Goal: Transaction & Acquisition: Purchase product/service

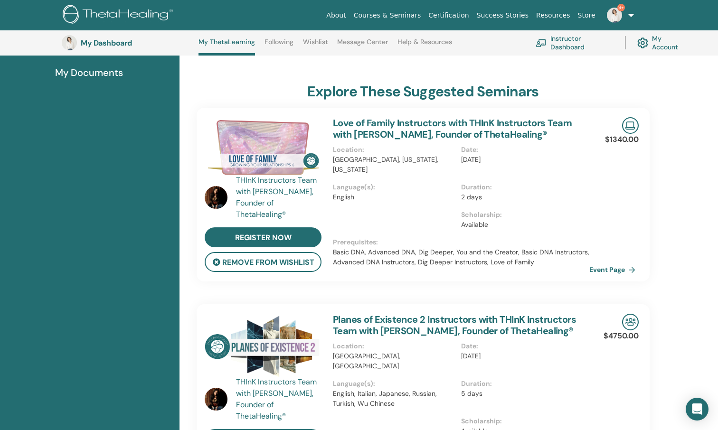
scroll to position [160, 0]
click at [281, 152] on img at bounding box center [263, 148] width 117 height 61
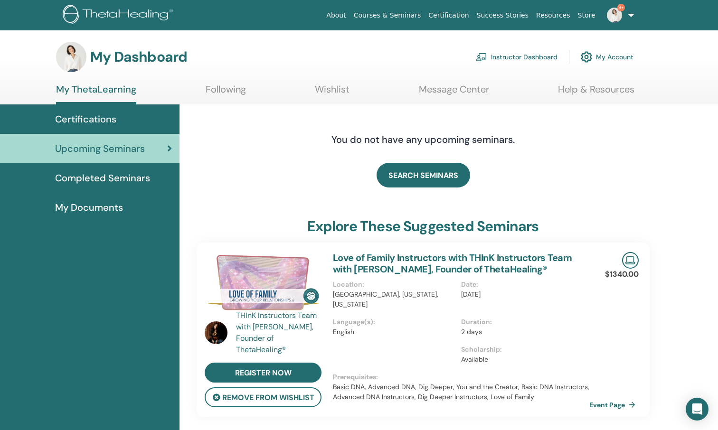
click at [367, 272] on link "Love of Family Instructors with THInK Instructors Team with Vianna Stibal, Foun…" at bounding box center [452, 264] width 239 height 24
click at [607, 404] on link "Event Page" at bounding box center [616, 405] width 50 height 14
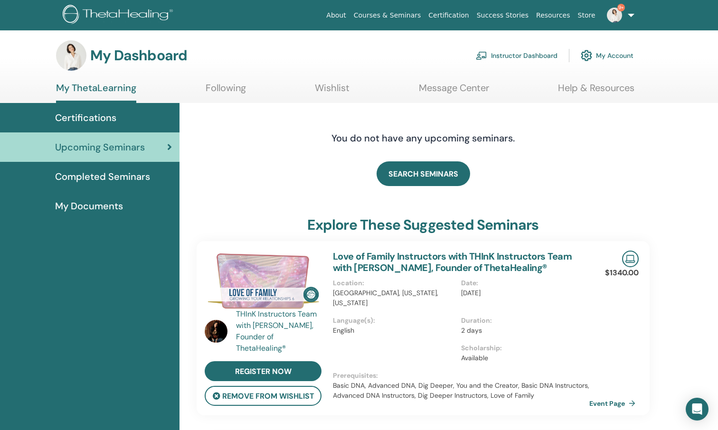
click at [529, 57] on link "Instructor Dashboard" at bounding box center [517, 55] width 82 height 21
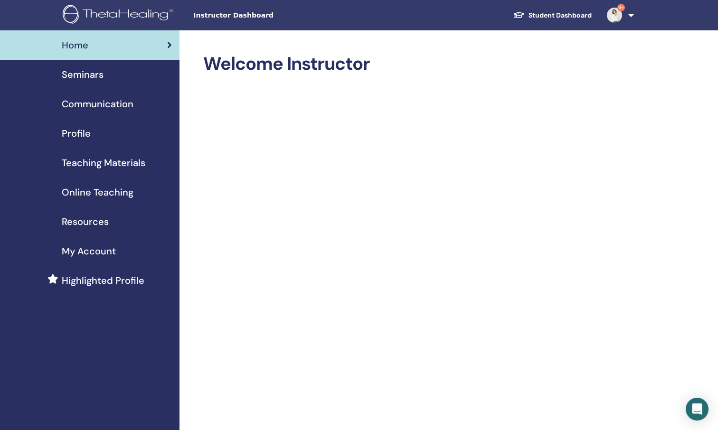
scroll to position [0, 0]
click at [79, 78] on span "Seminars" at bounding box center [83, 74] width 42 height 14
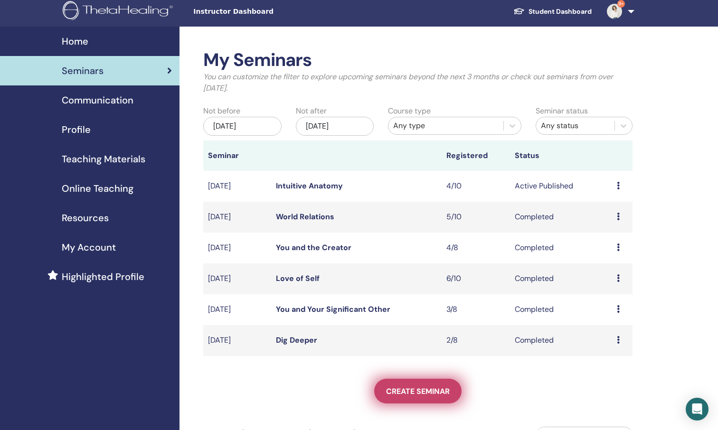
scroll to position [5, 0]
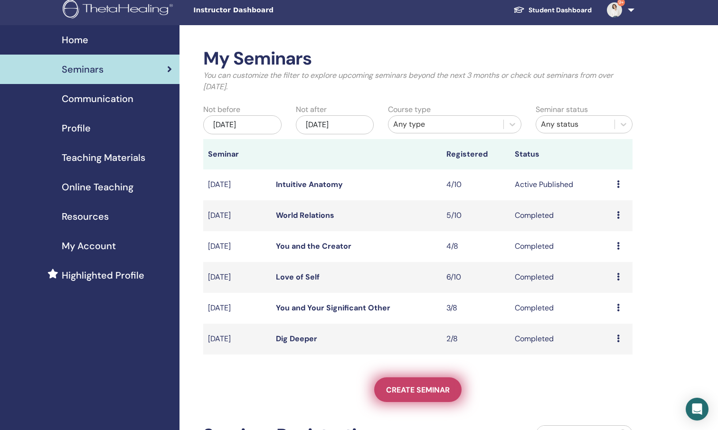
click at [417, 395] on link "Create seminar" at bounding box center [417, 390] width 87 height 25
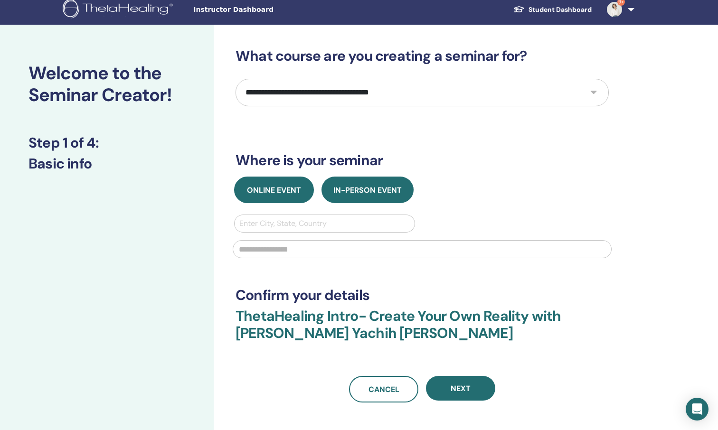
click at [282, 195] on button "Online Event" at bounding box center [274, 190] width 80 height 27
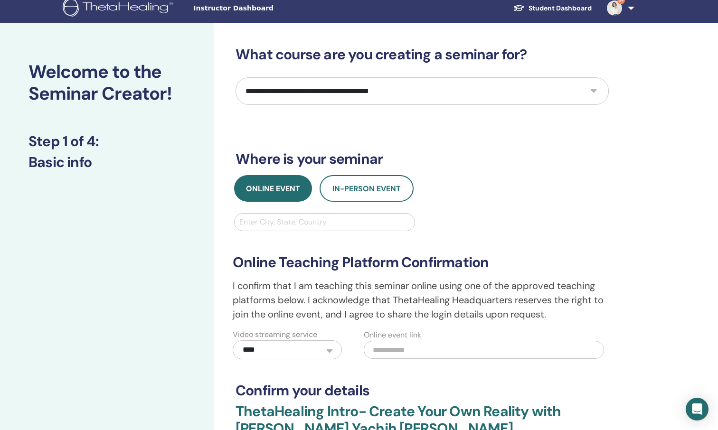
click at [296, 224] on div "Enter City, State, Country" at bounding box center [324, 222] width 170 height 11
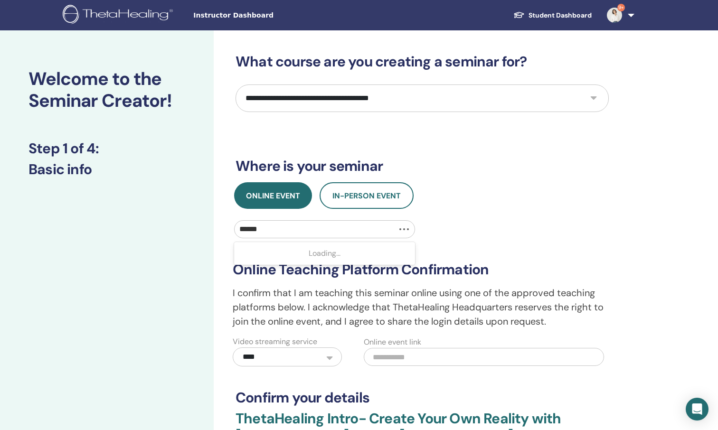
type input "******"
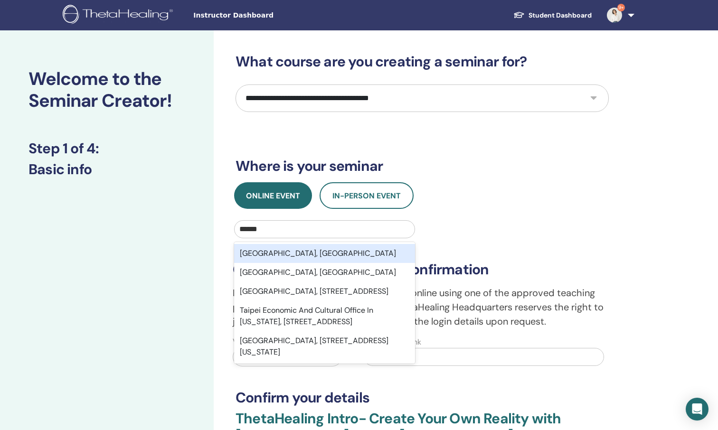
click at [268, 251] on div "Taipei City, TWN" at bounding box center [324, 253] width 181 height 19
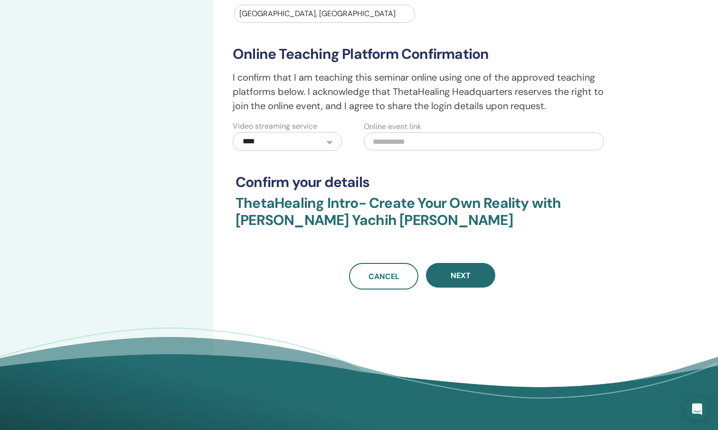
scroll to position [217, 0]
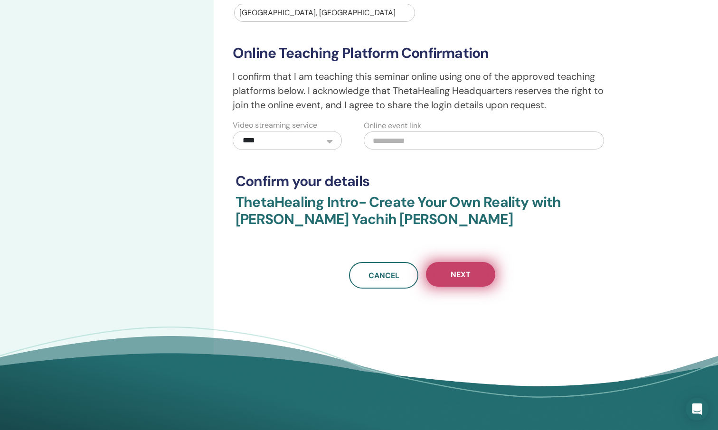
click at [463, 276] on span "Next" at bounding box center [461, 275] width 20 height 10
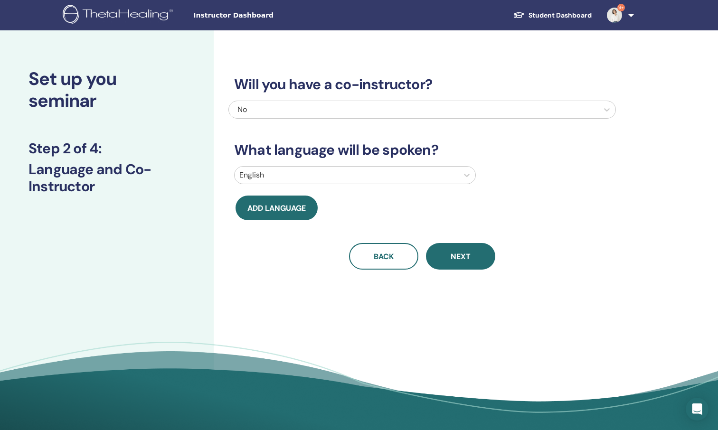
scroll to position [0, 0]
click at [473, 263] on button "Next" at bounding box center [460, 256] width 69 height 27
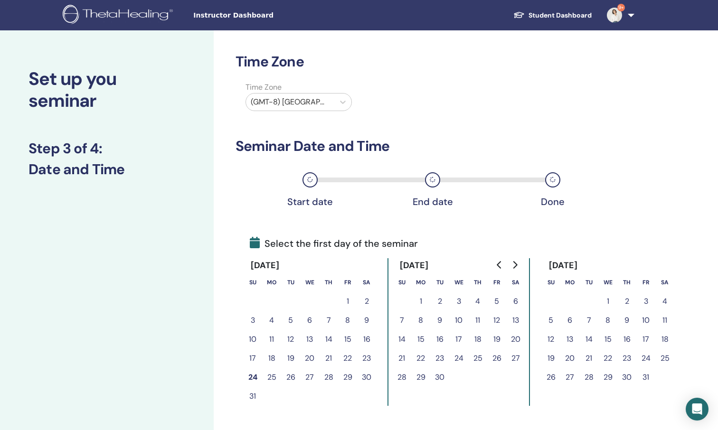
click at [518, 338] on button "20" at bounding box center [515, 339] width 19 height 19
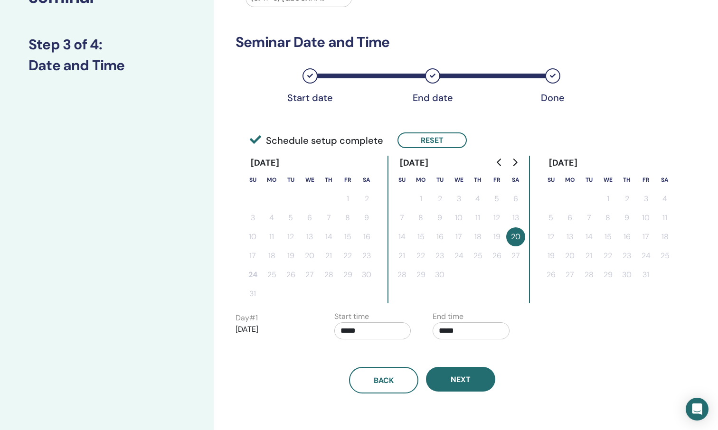
scroll to position [106, 0]
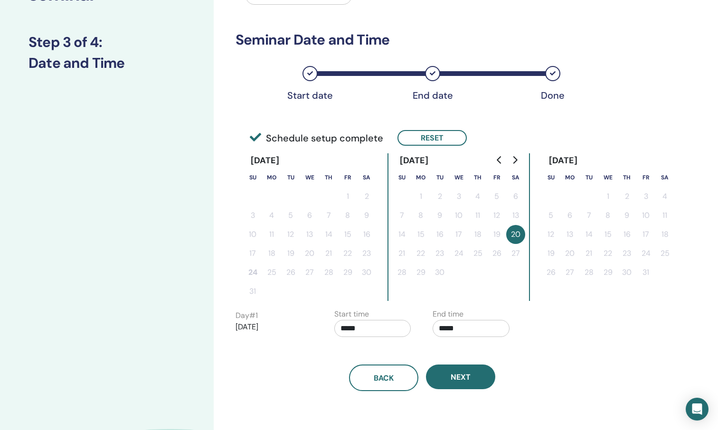
click at [370, 328] on input "*****" at bounding box center [372, 328] width 77 height 17
drag, startPoint x: 383, startPoint y: 351, endPoint x: 399, endPoint y: 348, distance: 16.0
click at [383, 351] on span "▲" at bounding box center [382, 352] width 19 height 19
type input "*****"
click at [476, 331] on input "*****" at bounding box center [471, 328] width 77 height 17
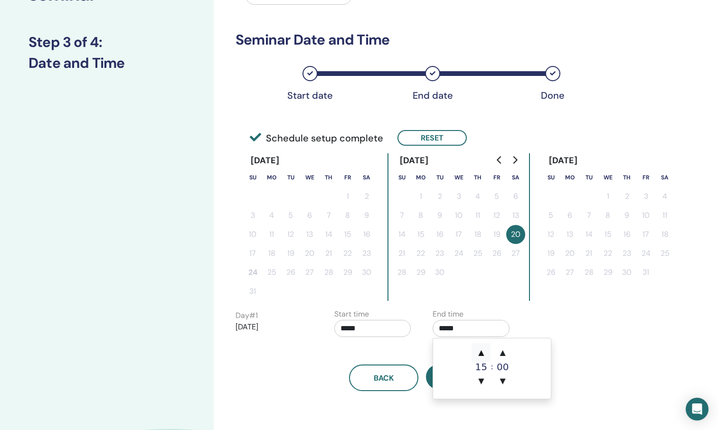
click at [480, 353] on span "▲" at bounding box center [481, 352] width 19 height 19
click at [482, 387] on span "▼" at bounding box center [481, 381] width 19 height 19
click at [502, 353] on span "▲" at bounding box center [502, 352] width 19 height 19
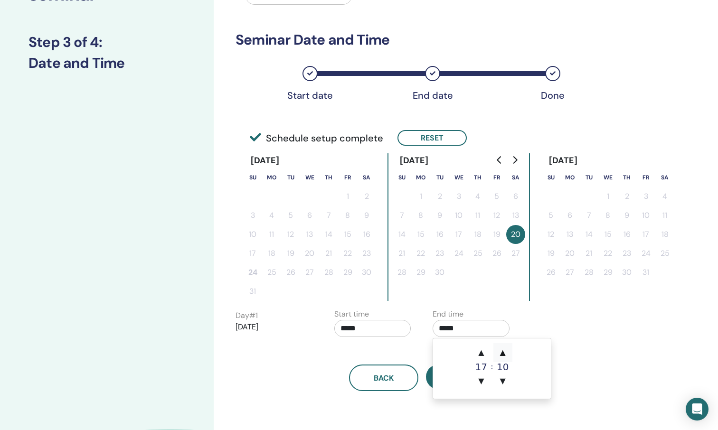
click at [502, 353] on span "▲" at bounding box center [502, 352] width 19 height 19
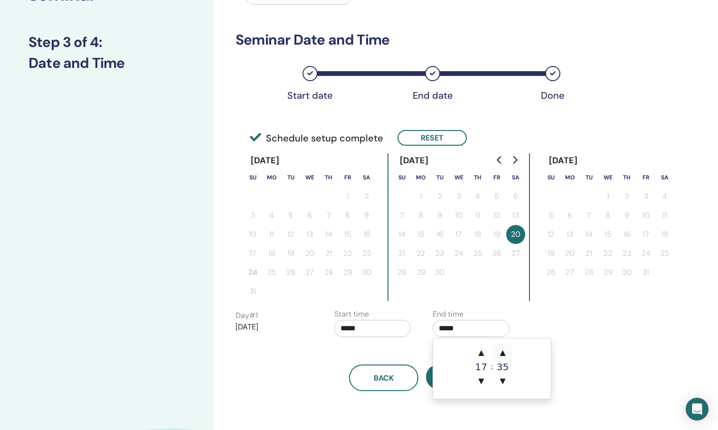
click at [502, 353] on span "▲" at bounding box center [502, 352] width 19 height 19
click at [503, 381] on span "▼" at bounding box center [502, 381] width 19 height 19
type input "*****"
click at [402, 355] on div "Back Next" at bounding box center [422, 366] width 388 height 49
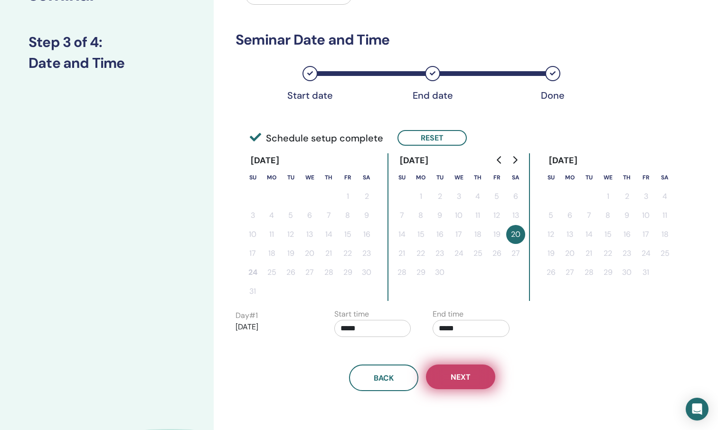
click at [477, 375] on button "Next" at bounding box center [460, 377] width 69 height 25
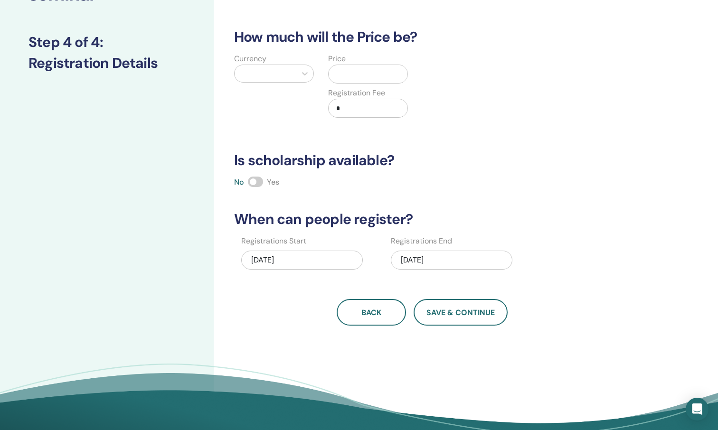
click at [302, 262] on div "08/24/2025" at bounding box center [302, 260] width 122 height 19
click at [481, 284] on div "How many people can attend? Number of Seats * How much will the Price be? Curre…" at bounding box center [422, 136] width 388 height 379
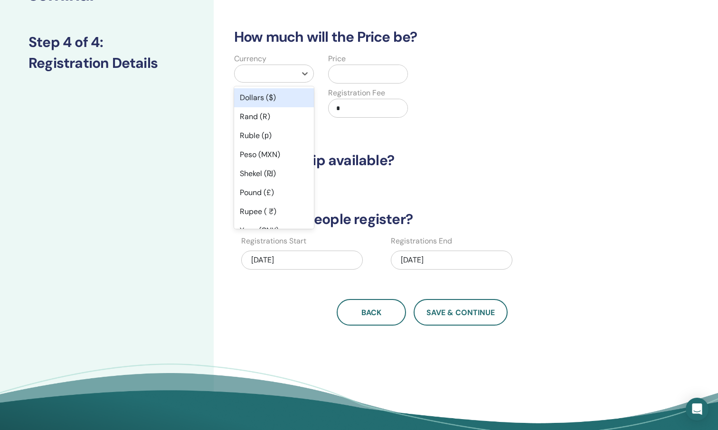
click at [293, 79] on div at bounding box center [266, 73] width 62 height 17
click at [268, 97] on div "Dollars ($)" at bounding box center [274, 97] width 80 height 19
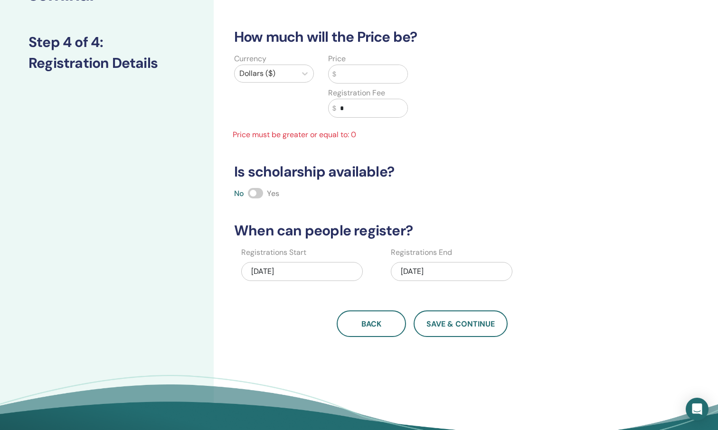
click at [353, 72] on input "text" at bounding box center [371, 74] width 71 height 18
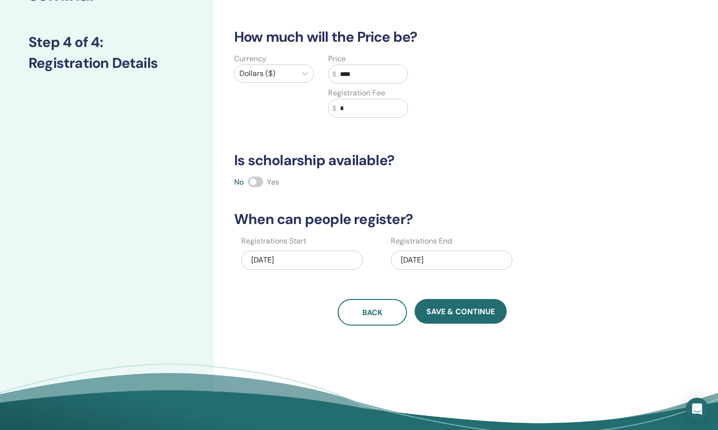
type input "****"
click at [364, 110] on input "*" at bounding box center [371, 108] width 71 height 18
type input "*"
type input "***"
click at [366, 71] on input "****" at bounding box center [371, 74] width 71 height 18
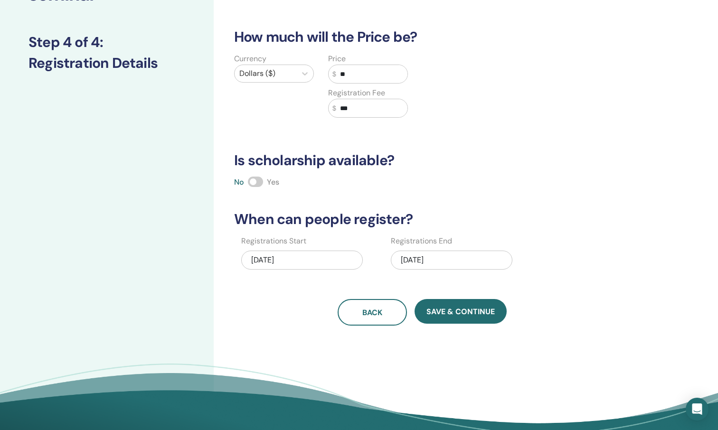
type input "*"
type input "***"
click at [345, 108] on input "***" at bounding box center [371, 108] width 71 height 18
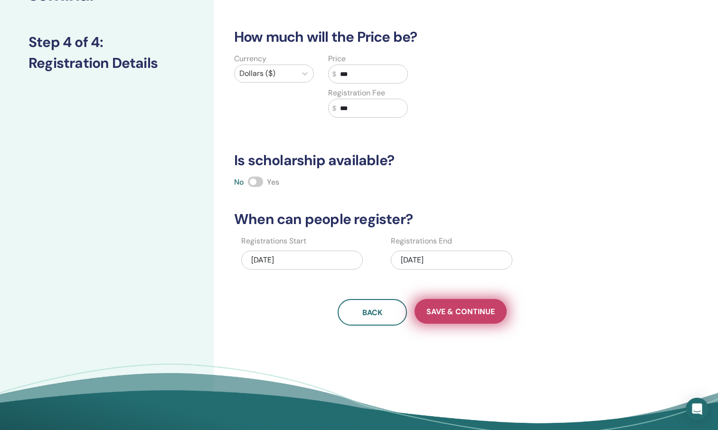
type input "***"
click at [464, 312] on span "Save & Continue" at bounding box center [460, 312] width 68 height 10
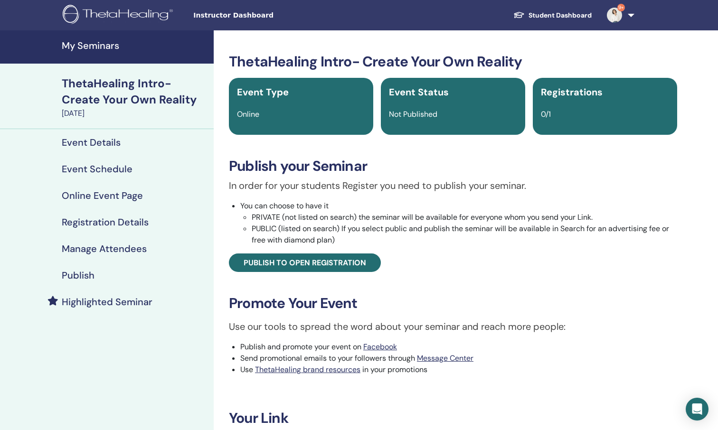
click at [96, 167] on h4 "Event Schedule" at bounding box center [97, 168] width 71 height 11
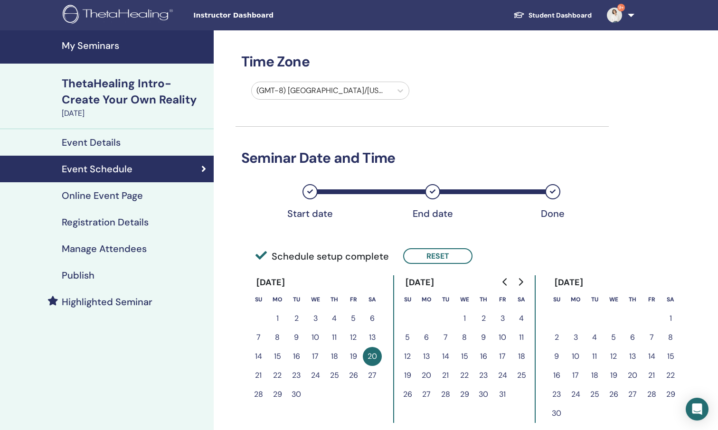
scroll to position [44, 0]
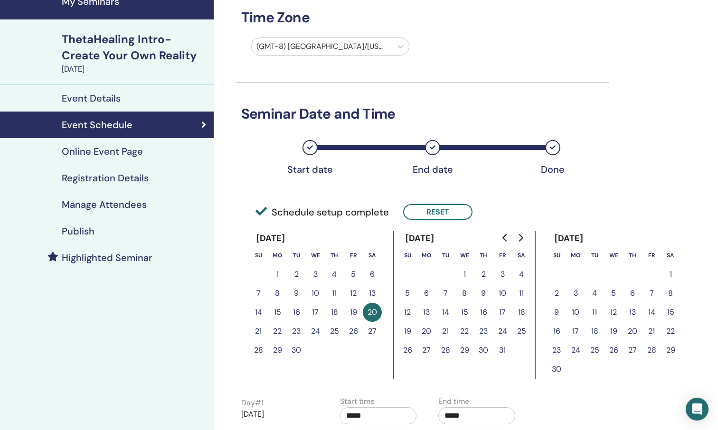
click at [431, 146] on icon at bounding box center [433, 148] width 6 height 6
click at [433, 150] on icon at bounding box center [433, 148] width 6 height 6
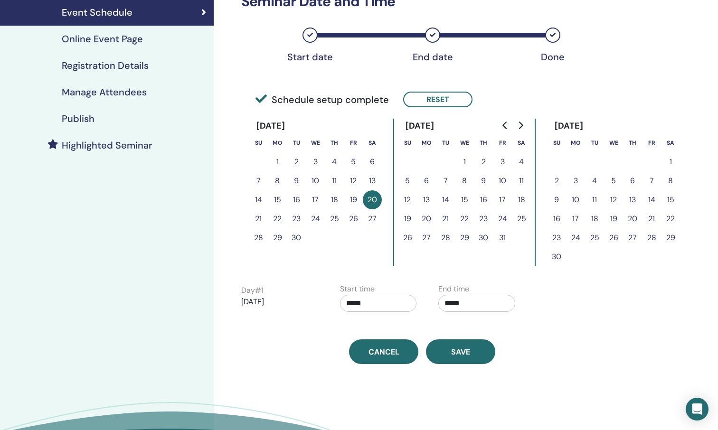
scroll to position [154, 0]
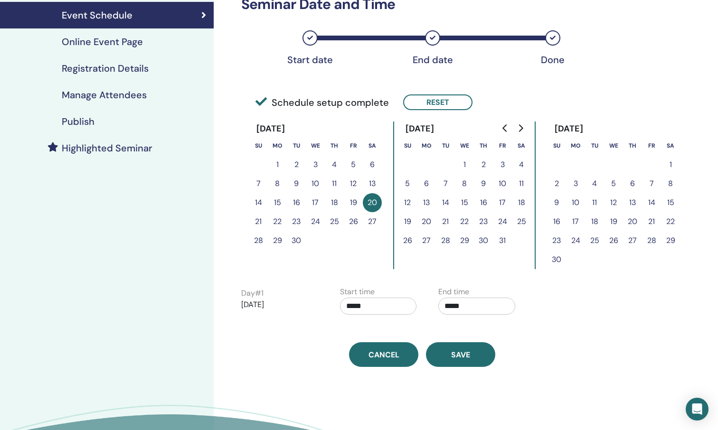
click at [441, 106] on button "Reset" at bounding box center [437, 103] width 69 height 16
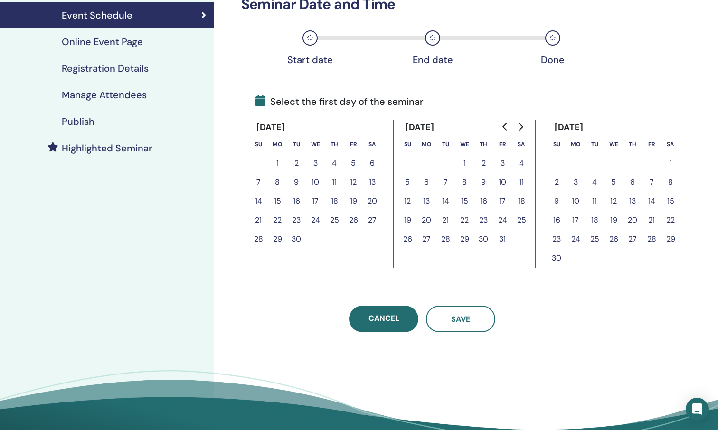
click at [372, 200] on button "20" at bounding box center [372, 201] width 19 height 19
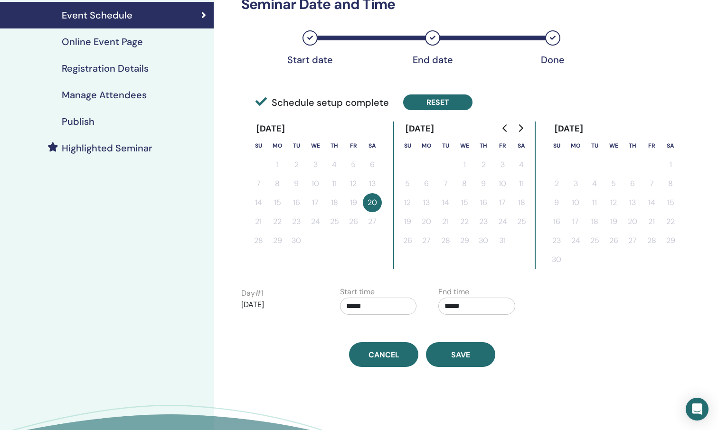
click at [423, 109] on button "Reset" at bounding box center [437, 103] width 69 height 16
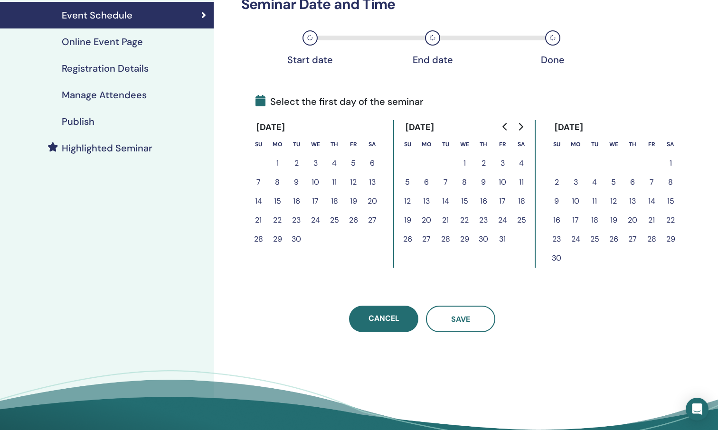
click at [370, 199] on button "20" at bounding box center [372, 201] width 19 height 19
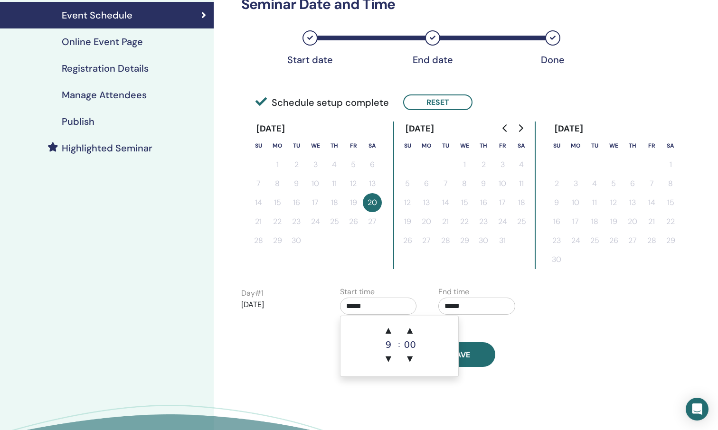
click at [378, 308] on input "*****" at bounding box center [378, 306] width 77 height 17
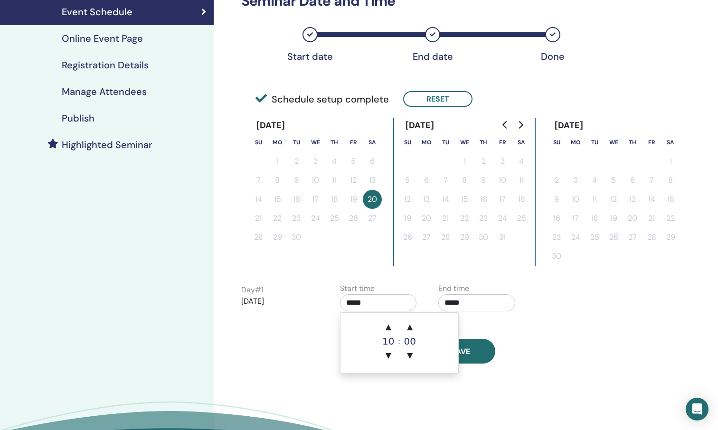
drag, startPoint x: 390, startPoint y: 329, endPoint x: 435, endPoint y: 317, distance: 46.2
click at [390, 329] on span "▲" at bounding box center [388, 327] width 19 height 19
type input "*****"
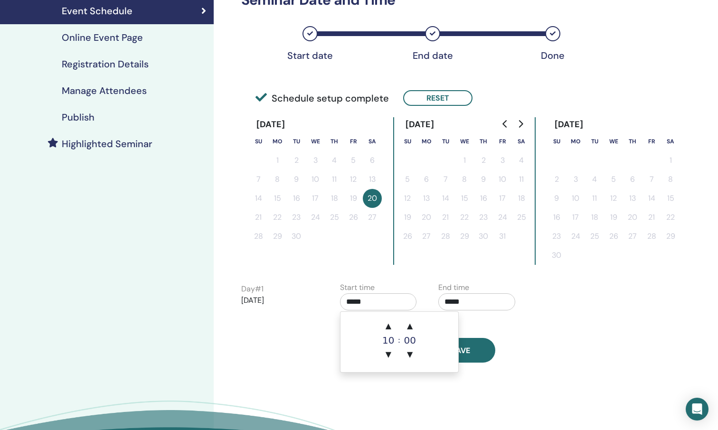
click at [454, 306] on input "*****" at bounding box center [476, 301] width 77 height 17
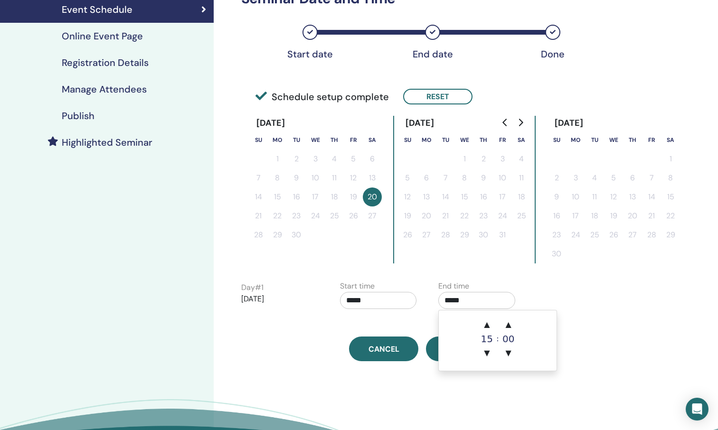
scroll to position [162, 0]
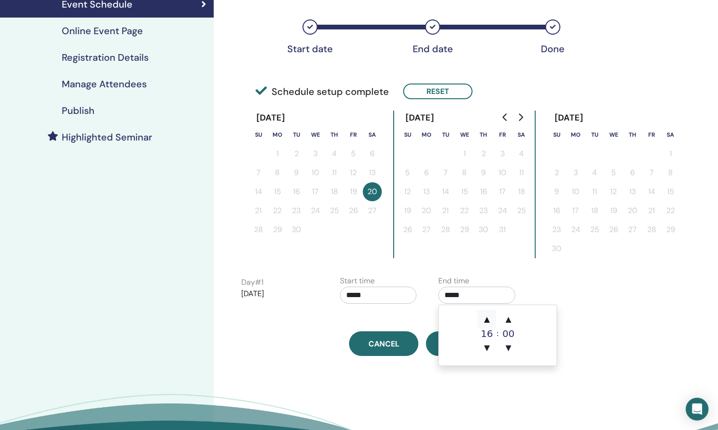
click at [488, 320] on span "▲" at bounding box center [486, 319] width 19 height 19
click at [488, 320] on span "▲" at bounding box center [486, 320] width 19 height 19
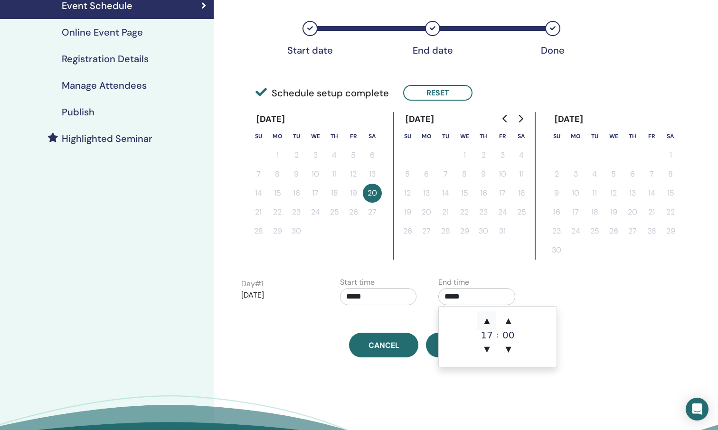
click at [488, 320] on span "▲" at bounding box center [486, 321] width 19 height 19
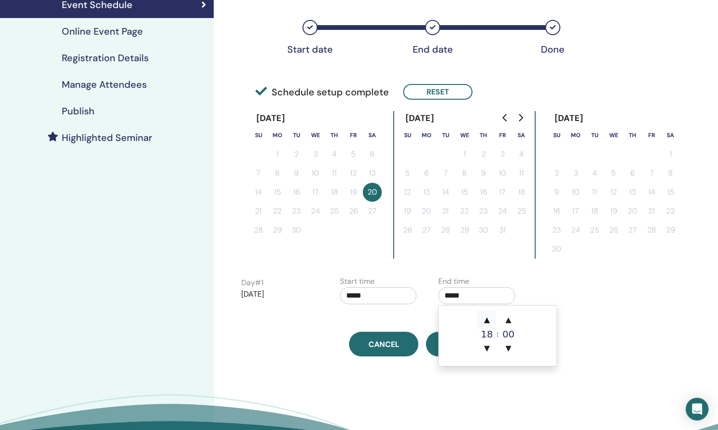
scroll to position [162, 0]
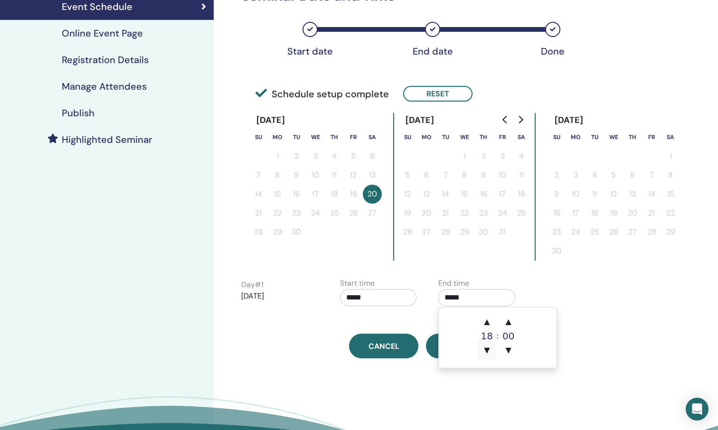
click at [492, 348] on span "▼" at bounding box center [486, 350] width 19 height 19
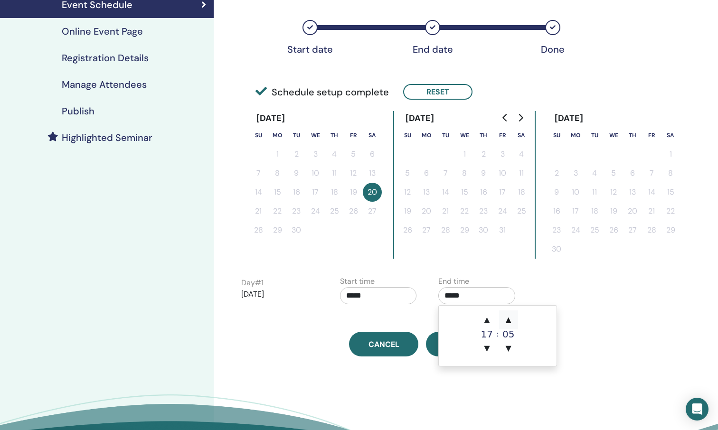
click at [510, 323] on span "▲" at bounding box center [508, 320] width 19 height 19
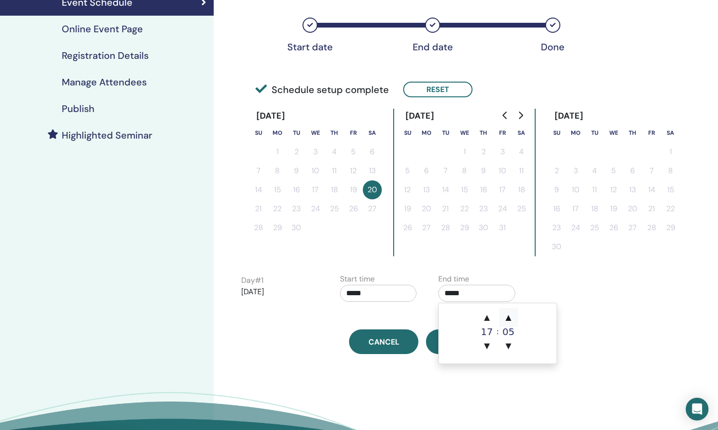
click at [510, 323] on span "▲" at bounding box center [508, 317] width 19 height 19
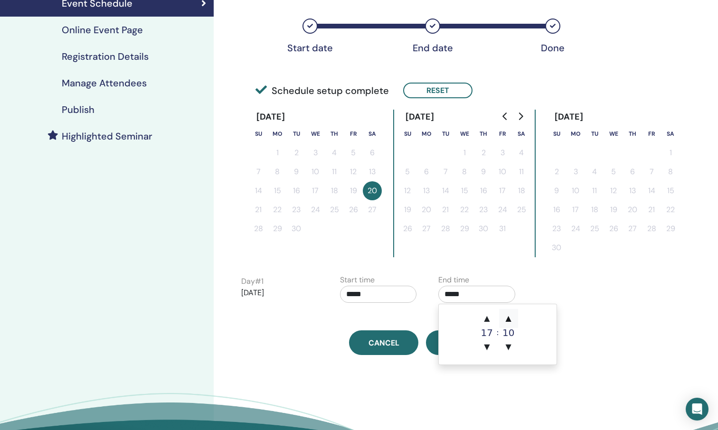
click at [510, 323] on span "▲" at bounding box center [508, 318] width 19 height 19
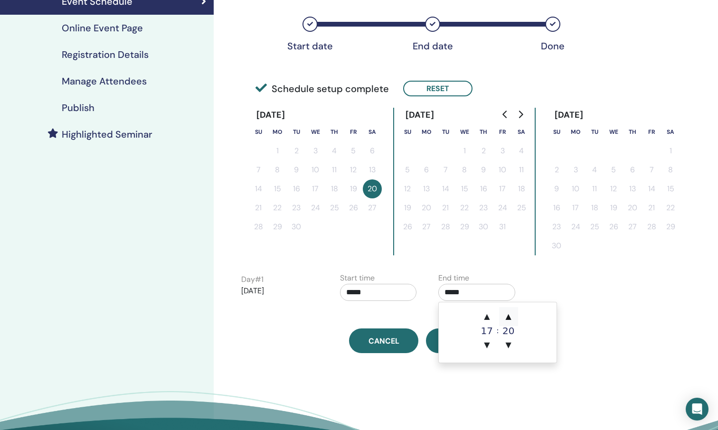
click at [509, 319] on span "▲" at bounding box center [508, 316] width 19 height 19
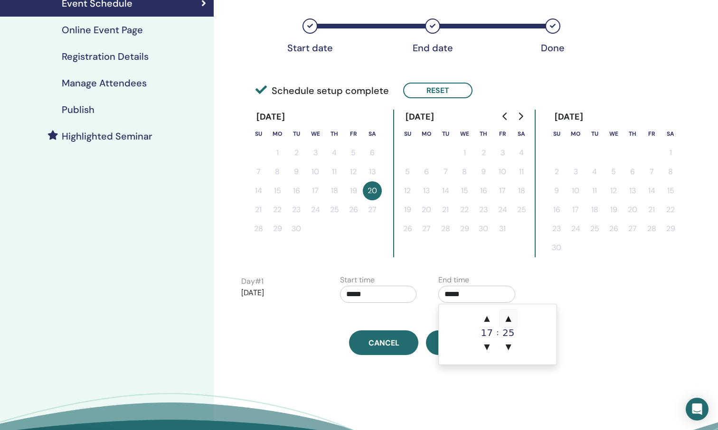
scroll to position [165, 0]
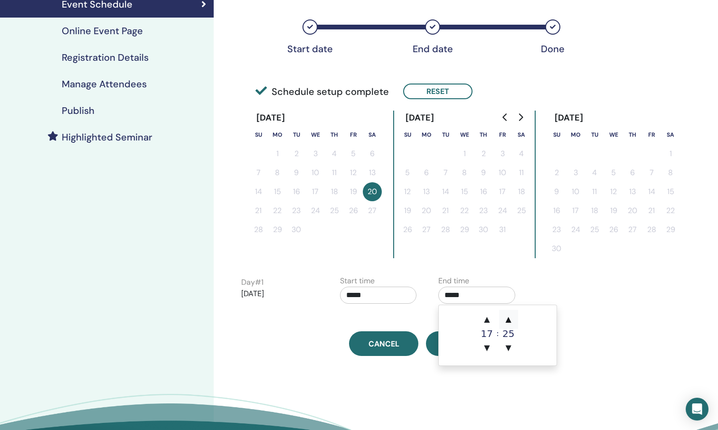
click at [509, 318] on span "▲" at bounding box center [508, 319] width 19 height 19
type input "*****"
drag, startPoint x: 436, startPoint y: 385, endPoint x: 439, endPoint y: 371, distance: 13.5
click at [436, 384] on div "Time Zone (GMT-8) [GEOGRAPHIC_DATA]/[US_STATE] Seminar Date and Time Start date…" at bounding box center [453, 178] width 479 height 624
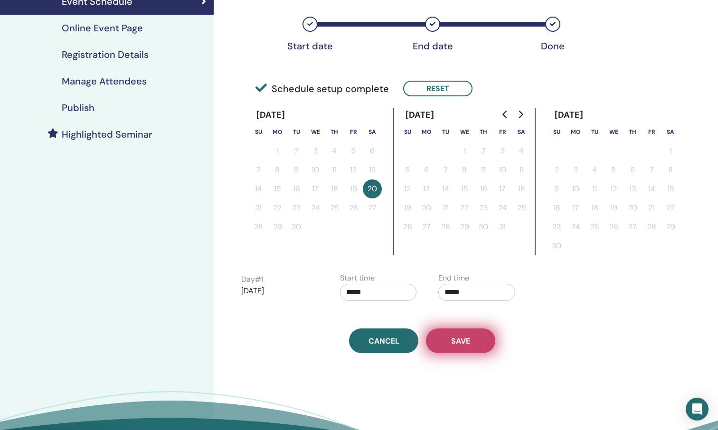
click at [454, 344] on span "Save" at bounding box center [460, 341] width 19 height 10
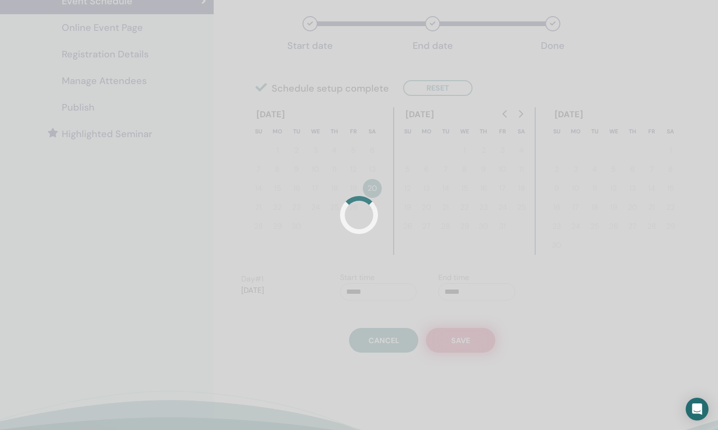
scroll to position [169, 0]
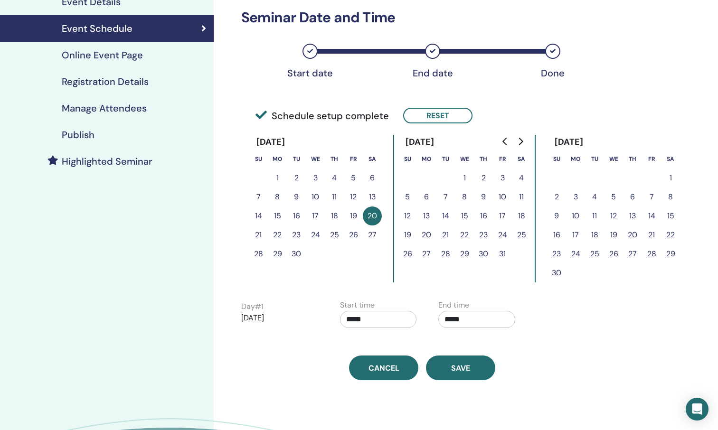
scroll to position [142, 0]
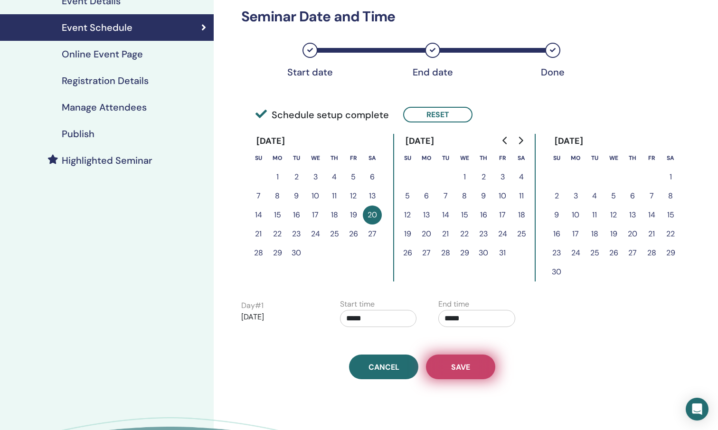
click at [466, 369] on span "Save" at bounding box center [460, 367] width 19 height 10
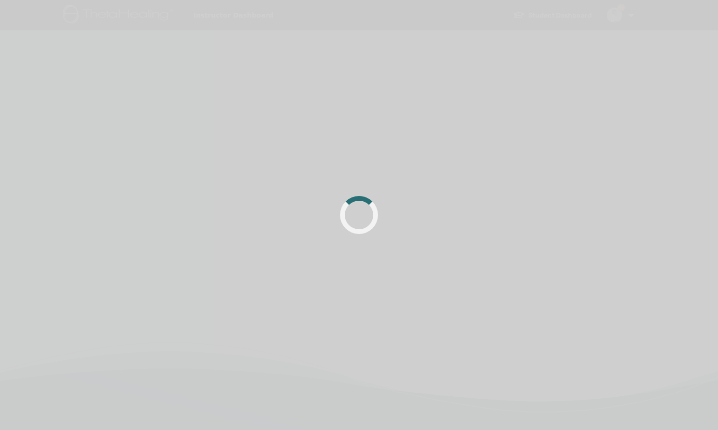
scroll to position [142, 0]
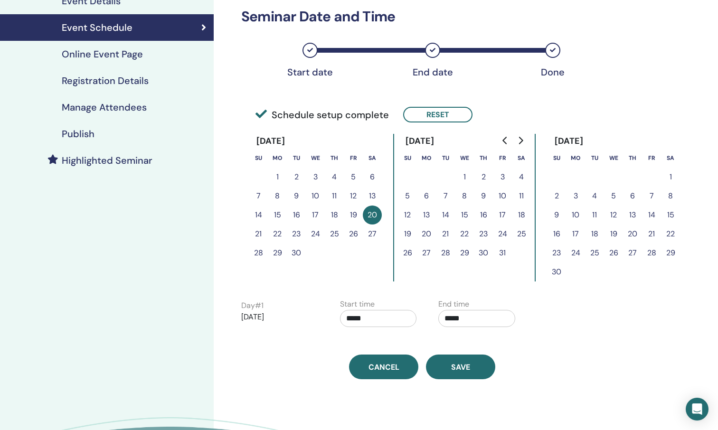
drag, startPoint x: 465, startPoint y: 372, endPoint x: 373, endPoint y: 285, distance: 127.0
click at [373, 285] on div "Time Zone (GMT-8) [GEOGRAPHIC_DATA]/[US_STATE] Seminar Date and Time Start date…" at bounding box center [422, 134] width 373 height 491
click at [258, 233] on button "21" at bounding box center [258, 234] width 19 height 19
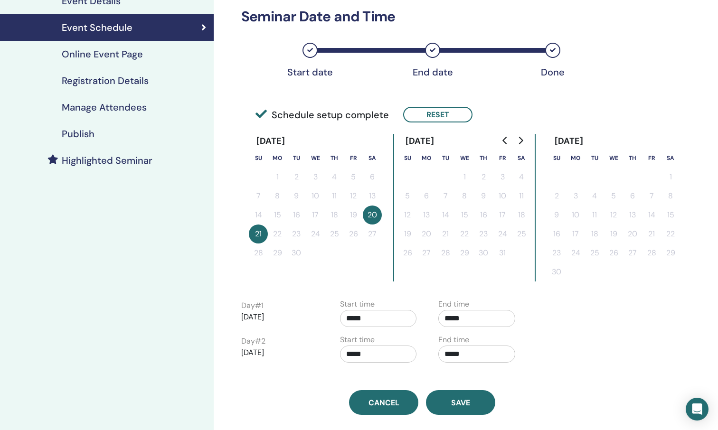
click at [391, 359] on input "*****" at bounding box center [378, 354] width 77 height 17
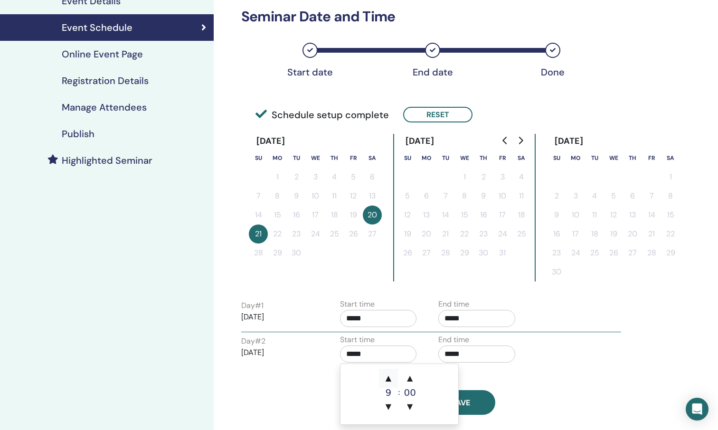
drag, startPoint x: 391, startPoint y: 378, endPoint x: 397, endPoint y: 379, distance: 5.2
click at [392, 378] on span "▲" at bounding box center [388, 378] width 19 height 19
type input "*****"
click at [463, 354] on input "*****" at bounding box center [476, 354] width 77 height 17
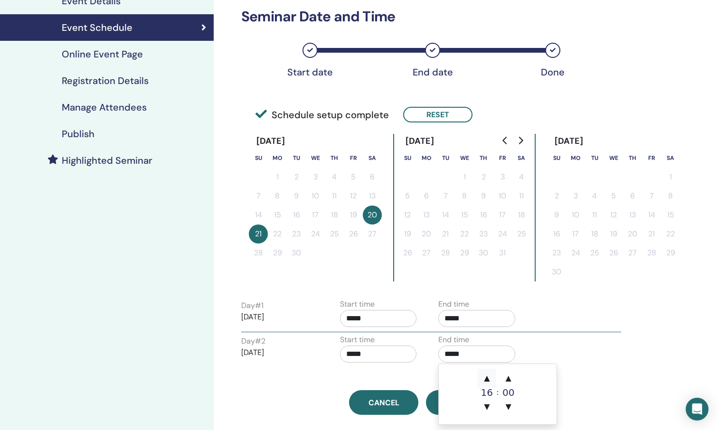
click at [486, 378] on span "▲" at bounding box center [486, 378] width 19 height 19
drag, startPoint x: 489, startPoint y: 407, endPoint x: 505, endPoint y: 388, distance: 25.2
click at [489, 407] on span "▼" at bounding box center [486, 406] width 19 height 19
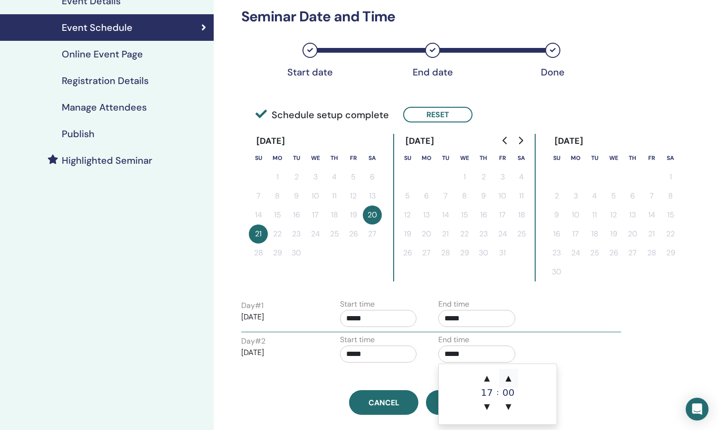
click at [509, 377] on span "▲" at bounding box center [508, 378] width 19 height 19
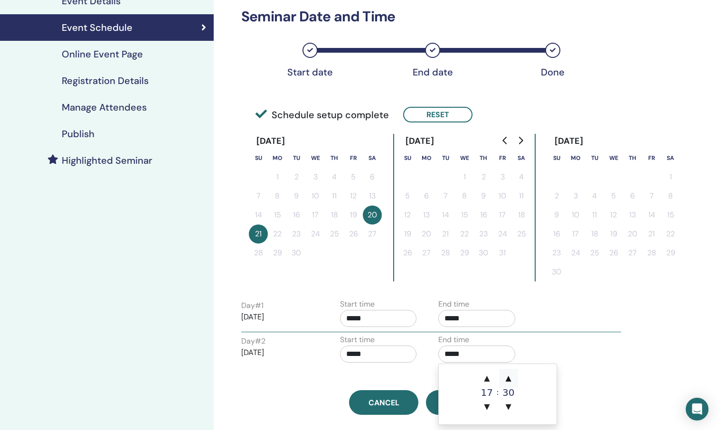
click at [509, 376] on span "▲" at bounding box center [508, 378] width 19 height 19
type input "*****"
click at [572, 382] on div "Time Zone (GMT-8) [GEOGRAPHIC_DATA]/[US_STATE] Seminar Date and Time Start date…" at bounding box center [422, 152] width 373 height 526
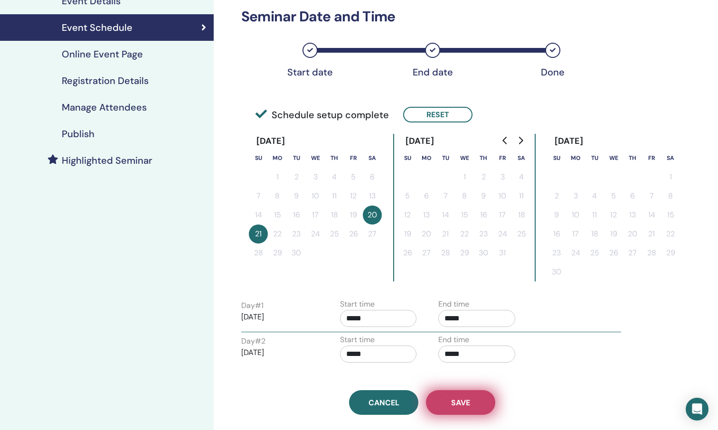
click at [454, 405] on span "Save" at bounding box center [460, 403] width 19 height 10
click at [464, 406] on span "Save" at bounding box center [460, 403] width 19 height 10
drag, startPoint x: 523, startPoint y: 139, endPoint x: 511, endPoint y: 140, distance: 11.9
click at [523, 139] on icon "Go to next month" at bounding box center [521, 141] width 8 height 8
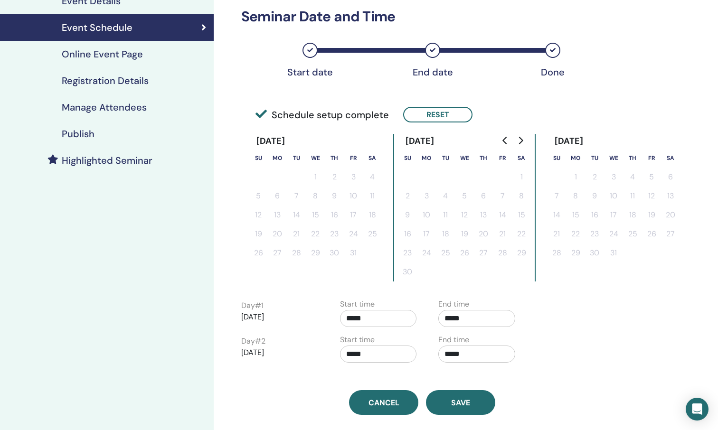
click at [503, 140] on icon "Go to previous month" at bounding box center [504, 141] width 4 height 8
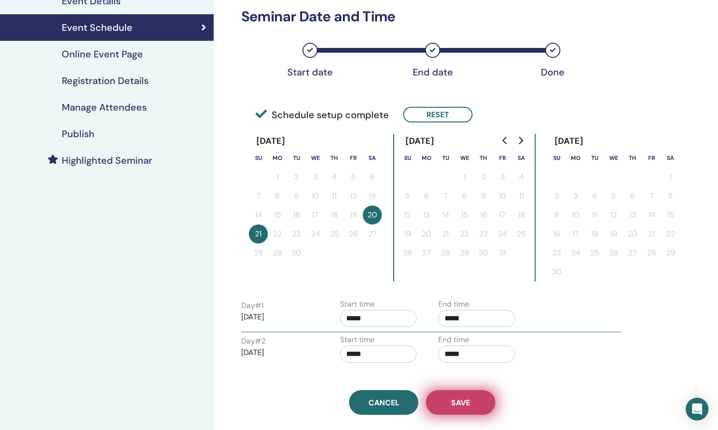
click at [463, 404] on span "Save" at bounding box center [460, 403] width 19 height 10
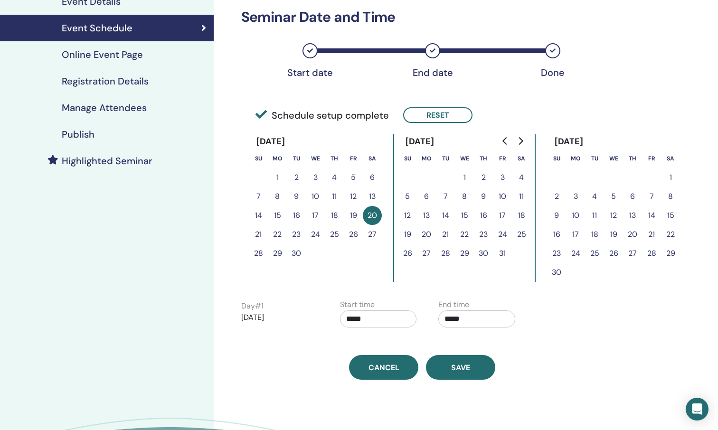
scroll to position [157, 0]
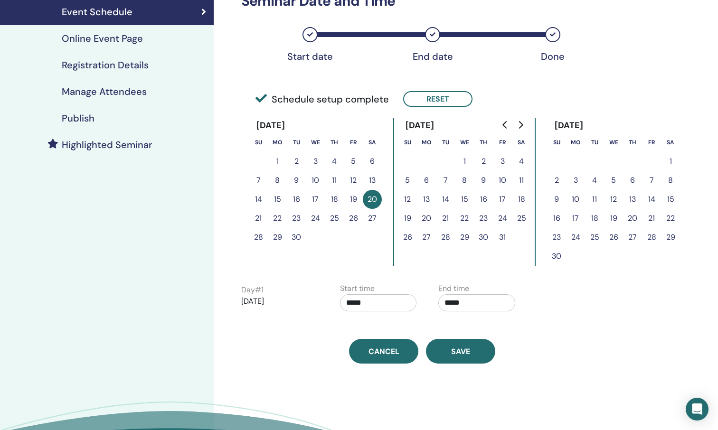
click at [258, 218] on button "21" at bounding box center [258, 218] width 19 height 19
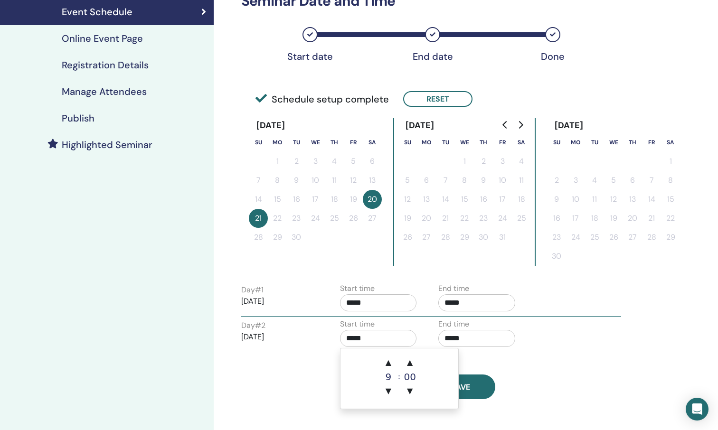
click at [375, 335] on input "*****" at bounding box center [378, 338] width 77 height 17
click at [388, 362] on span "▲" at bounding box center [388, 362] width 19 height 19
click at [409, 364] on span "▲" at bounding box center [409, 362] width 19 height 19
drag, startPoint x: 412, startPoint y: 388, endPoint x: 439, endPoint y: 367, distance: 34.5
click at [412, 388] on span "▼" at bounding box center [409, 391] width 19 height 19
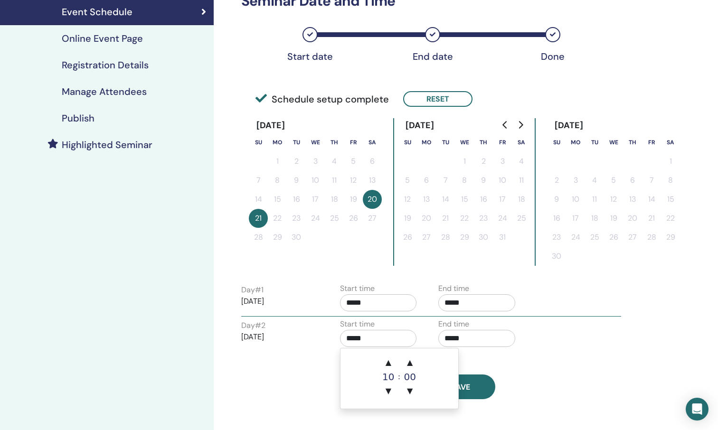
type input "*****"
click at [456, 336] on input "*****" at bounding box center [476, 338] width 77 height 17
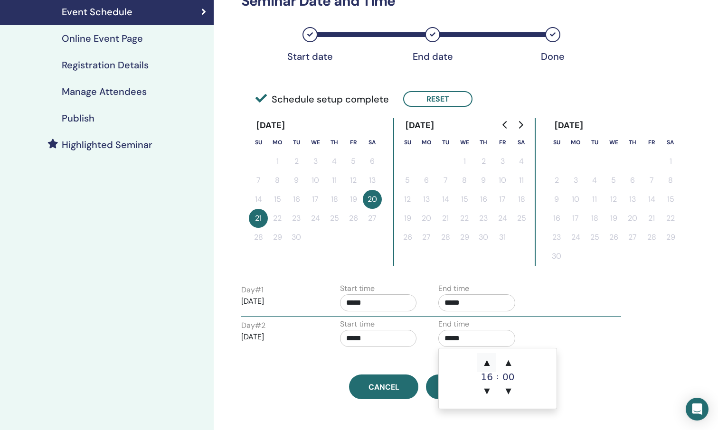
click at [491, 362] on span "▲" at bounding box center [486, 362] width 19 height 19
click at [507, 364] on span "▲" at bounding box center [508, 362] width 19 height 19
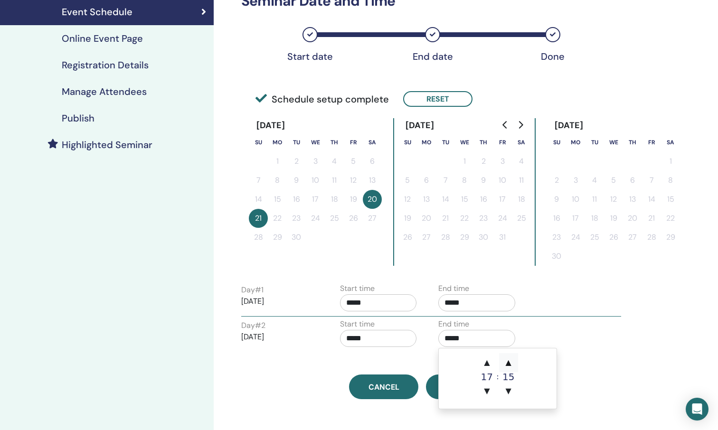
click at [507, 364] on span "▲" at bounding box center [508, 362] width 19 height 19
type input "*****"
click at [409, 363] on div "Time Zone (GMT-8) [GEOGRAPHIC_DATA]/[US_STATE] Seminar Date and Time Start date…" at bounding box center [422, 136] width 373 height 526
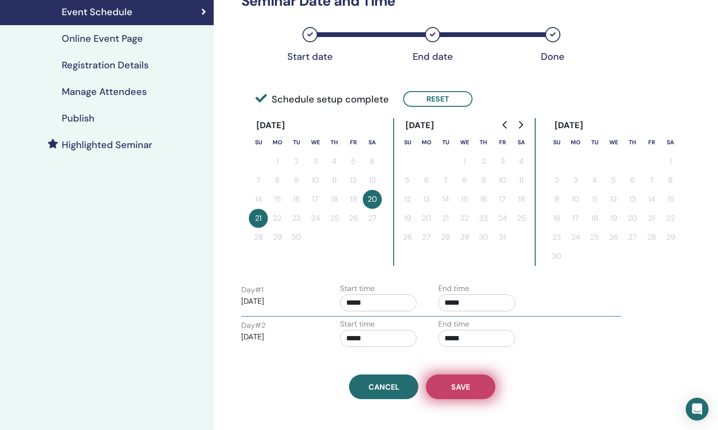
click at [460, 387] on span "Save" at bounding box center [460, 387] width 19 height 10
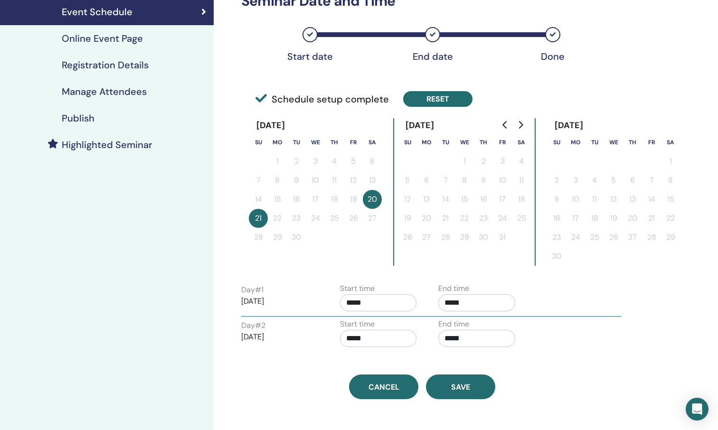
click at [443, 99] on button "Reset" at bounding box center [437, 99] width 69 height 16
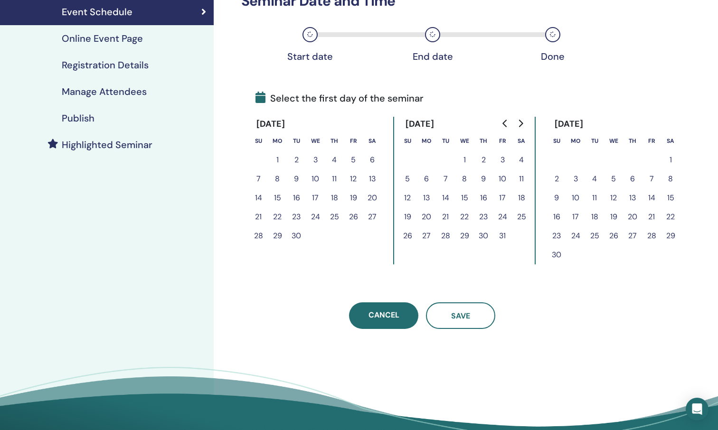
click at [373, 198] on button "20" at bounding box center [372, 198] width 19 height 19
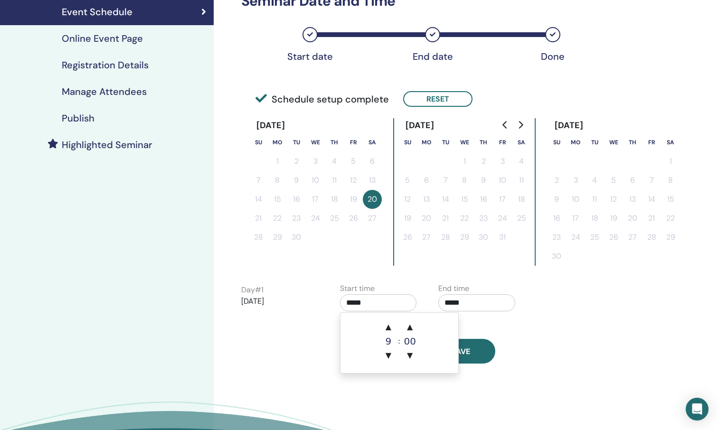
click at [372, 302] on input "*****" at bounding box center [378, 302] width 77 height 17
drag, startPoint x: 388, startPoint y: 325, endPoint x: 417, endPoint y: 321, distance: 29.8
click at [389, 324] on span "▲" at bounding box center [388, 327] width 19 height 19
type input "*****"
click at [471, 301] on input "*****" at bounding box center [476, 302] width 77 height 17
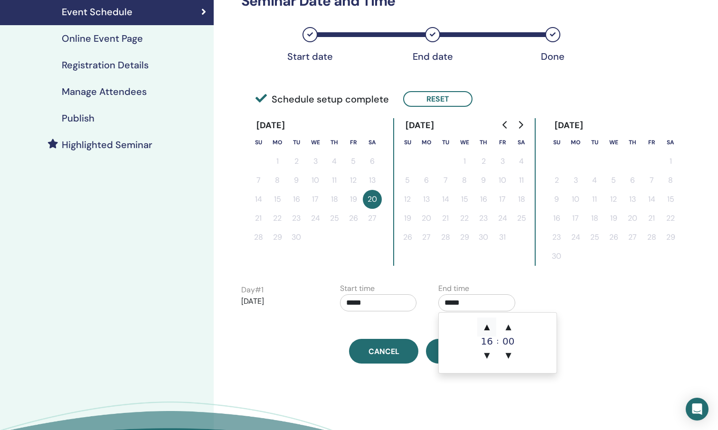
click at [487, 324] on span "▲" at bounding box center [486, 327] width 19 height 19
click at [508, 331] on span "▲" at bounding box center [508, 327] width 19 height 19
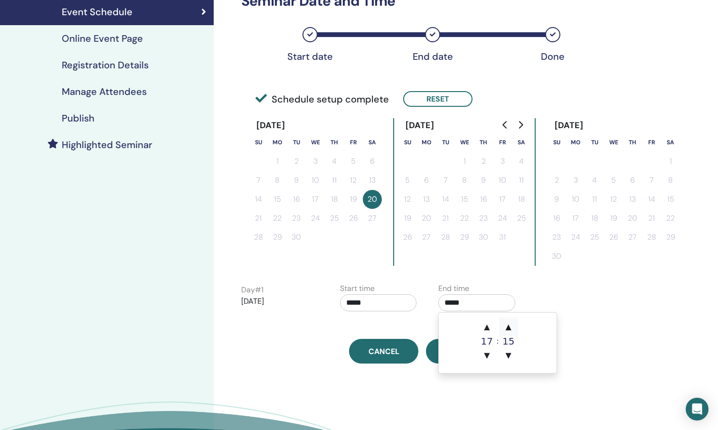
click at [508, 331] on span "▲" at bounding box center [508, 327] width 19 height 19
type input "*****"
click at [407, 374] on div "Time Zone (GMT-8) US/Alaska Seminar Date and Time Start date End date Done Sche…" at bounding box center [453, 185] width 479 height 624
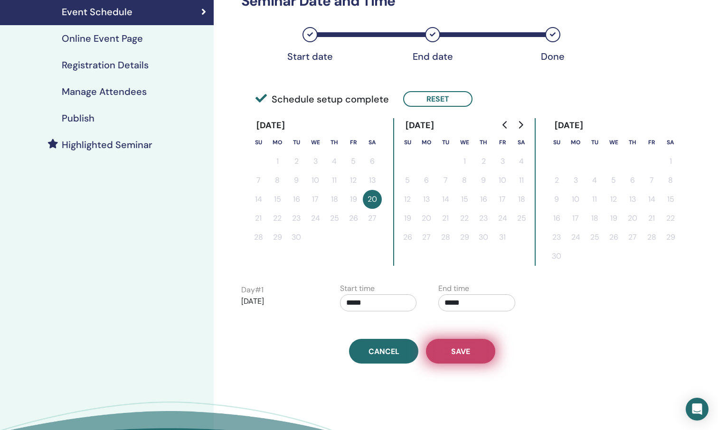
click at [459, 357] on button "Save" at bounding box center [460, 351] width 69 height 25
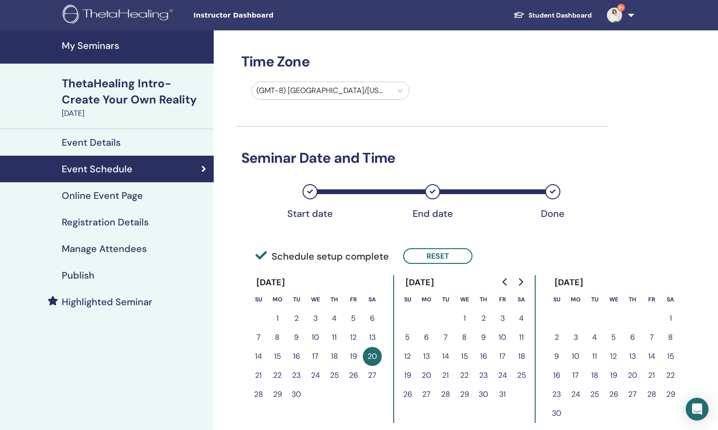
scroll to position [157, 0]
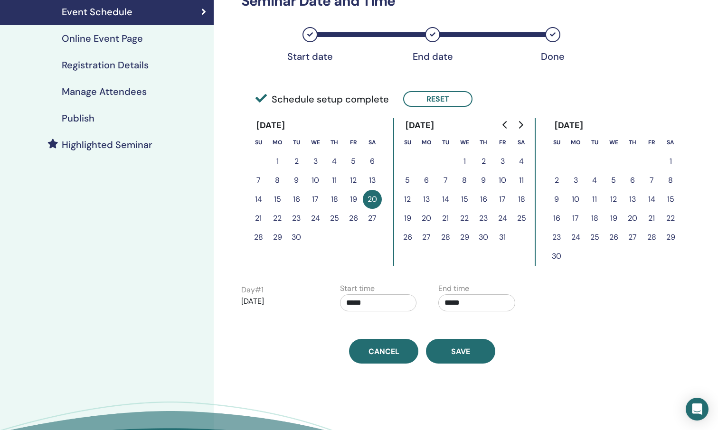
click at [259, 217] on button "21" at bounding box center [258, 218] width 19 height 19
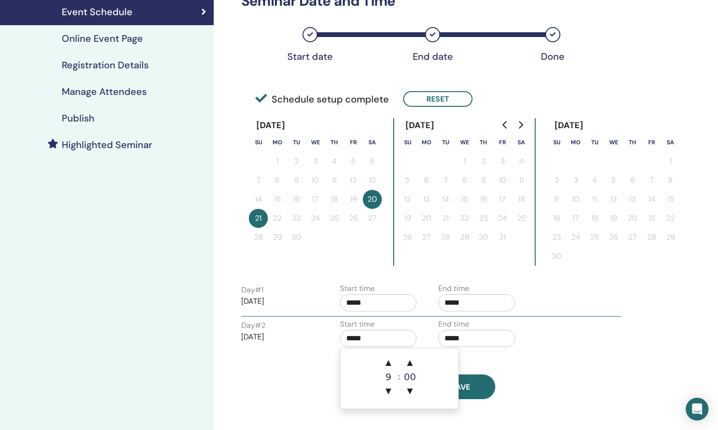
click at [369, 334] on input "*****" at bounding box center [378, 338] width 77 height 17
click at [390, 361] on span "▲" at bounding box center [388, 362] width 19 height 19
type input "*****"
click at [483, 340] on input "*****" at bounding box center [476, 338] width 77 height 17
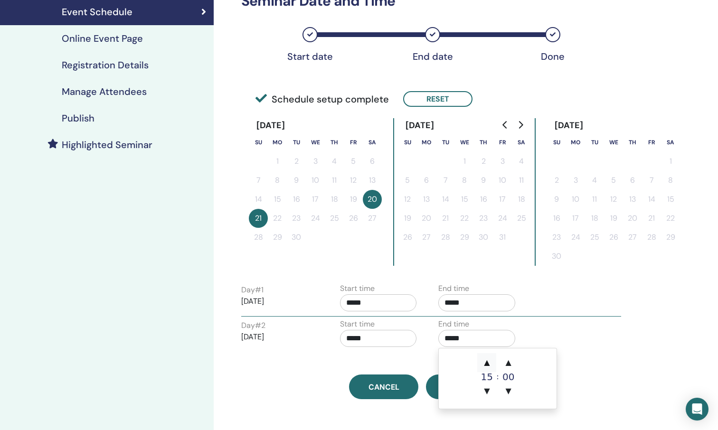
click at [485, 361] on span "▲" at bounding box center [486, 362] width 19 height 19
click at [510, 364] on span "▲" at bounding box center [508, 362] width 19 height 19
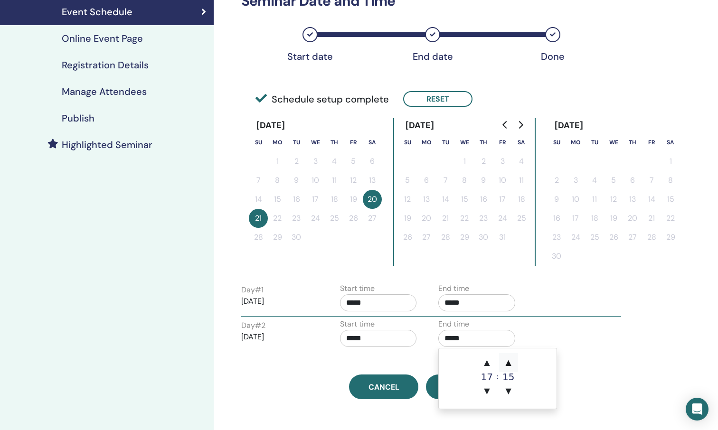
click at [510, 364] on span "▲" at bounding box center [508, 362] width 19 height 19
type input "*****"
drag, startPoint x: 384, startPoint y: 417, endPoint x: 390, endPoint y: 415, distance: 6.2
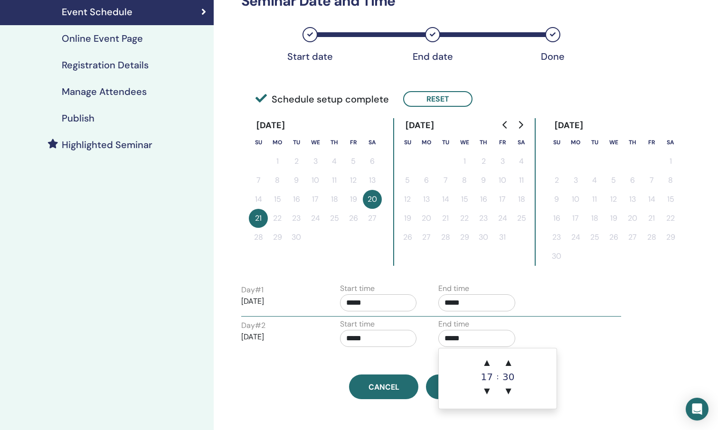
click at [385, 417] on div "Time Zone (GMT-8) US/Alaska Seminar Date and Time Start date End date Done Sche…" at bounding box center [453, 202] width 479 height 659
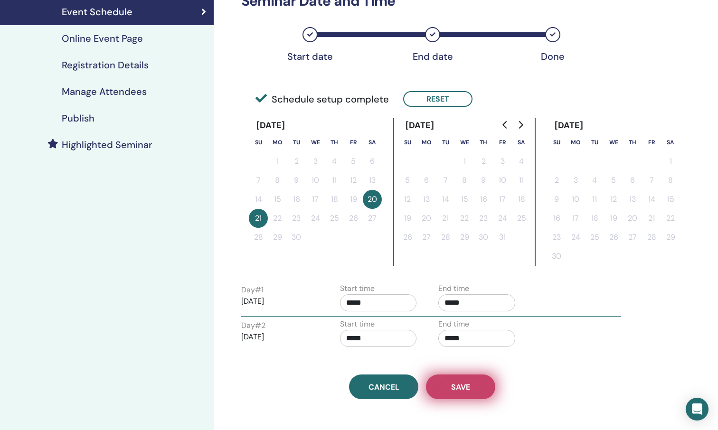
click at [450, 394] on button "Save" at bounding box center [460, 387] width 69 height 25
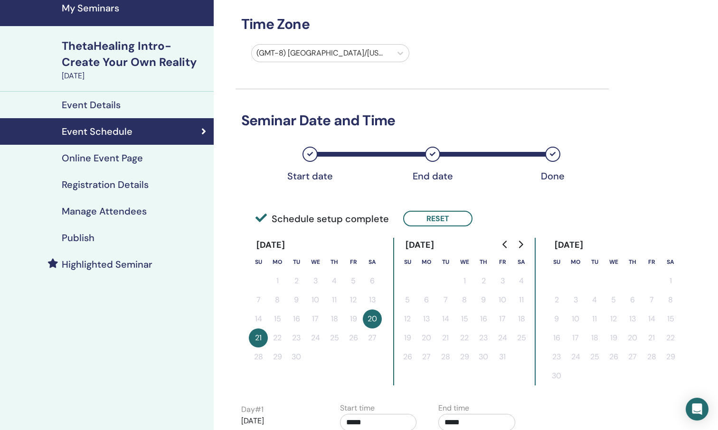
scroll to position [37, 0]
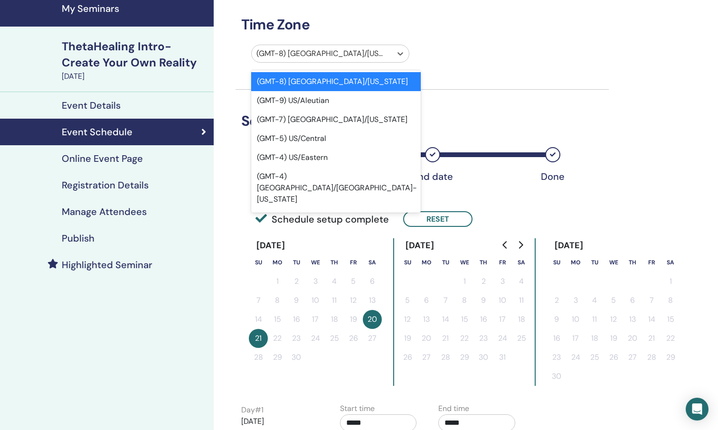
click at [365, 55] on div at bounding box center [321, 53] width 131 height 13
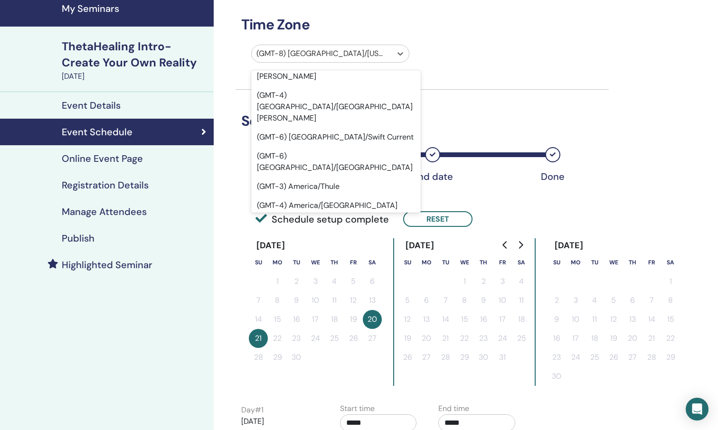
scroll to position [6777, 0]
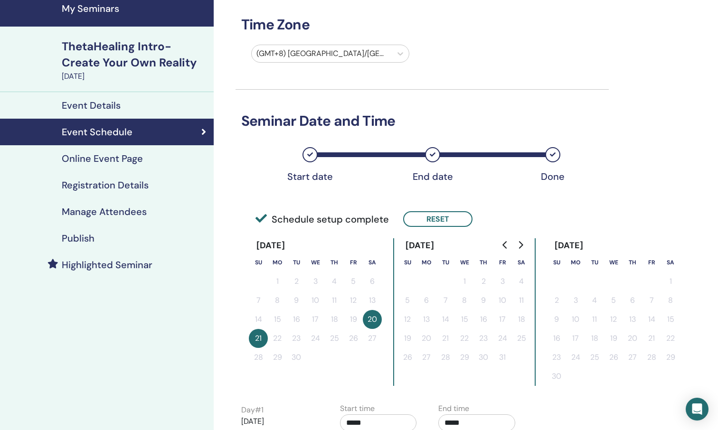
click at [260, 176] on div "Start date End date Done" at bounding box center [422, 162] width 373 height 50
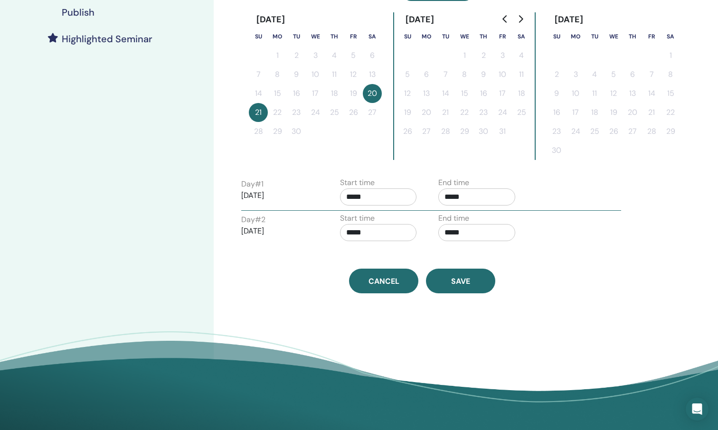
scroll to position [282, 0]
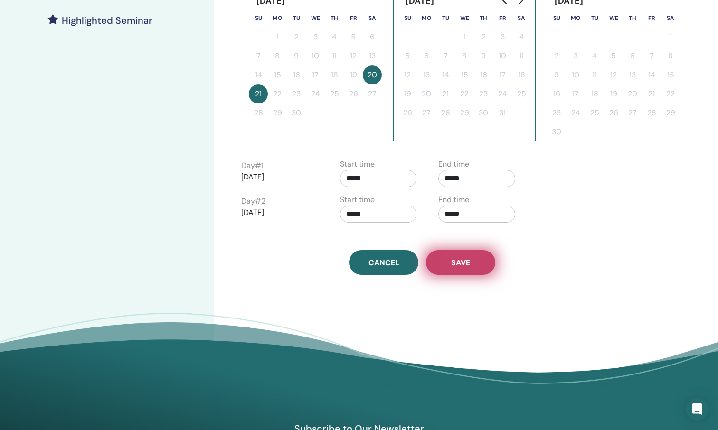
click at [459, 263] on span "Save" at bounding box center [460, 263] width 19 height 10
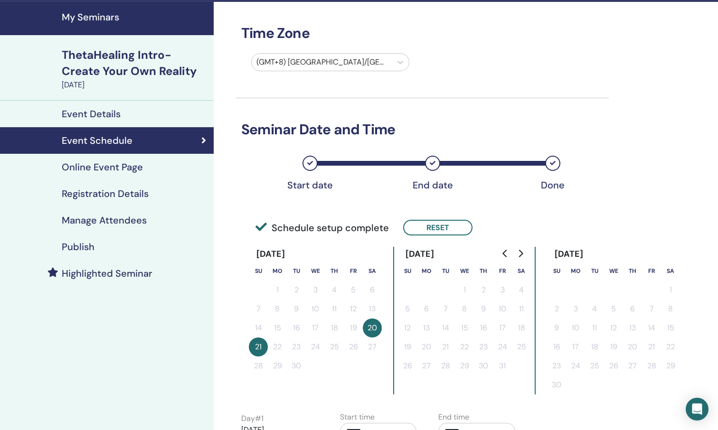
scroll to position [19, 0]
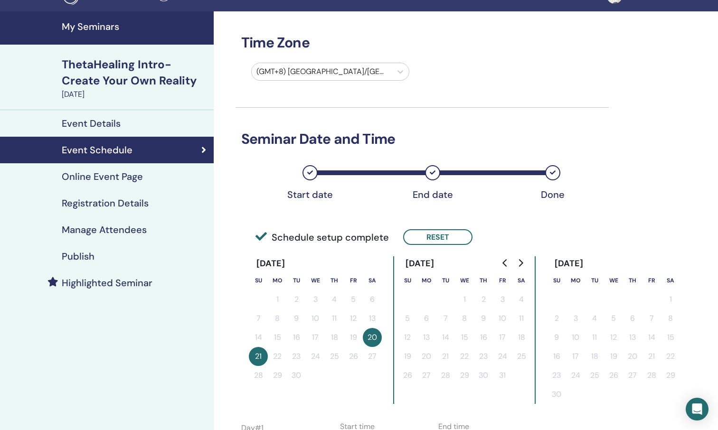
click at [81, 258] on h4 "Publish" at bounding box center [78, 256] width 33 height 11
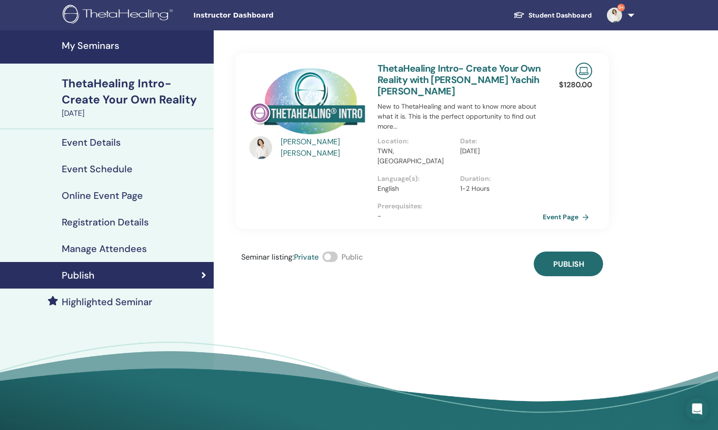
click at [92, 47] on h4 "My Seminars" at bounding box center [135, 45] width 146 height 11
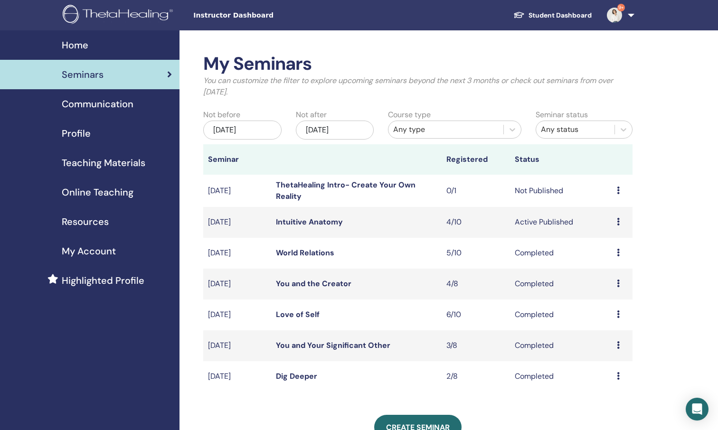
click at [619, 190] on icon at bounding box center [618, 191] width 3 height 8
click at [605, 212] on link "Edit" at bounding box center [602, 213] width 14 height 10
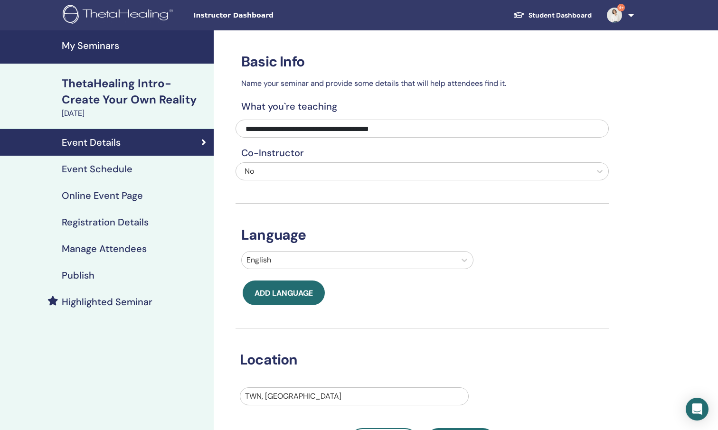
click at [117, 47] on h4 "My Seminars" at bounding box center [135, 45] width 146 height 11
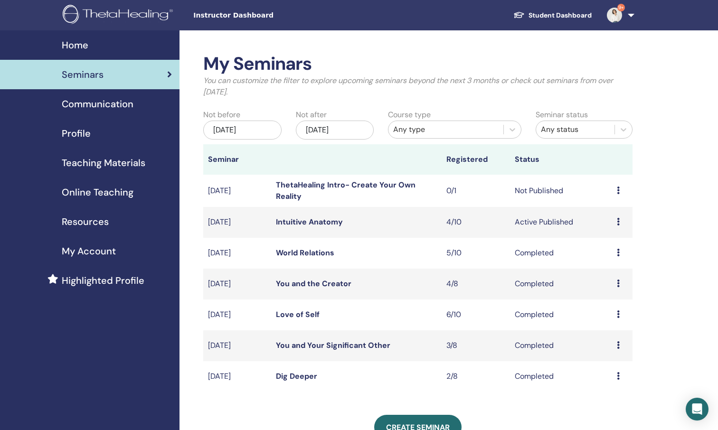
click at [617, 188] on icon at bounding box center [618, 191] width 3 height 8
click at [610, 239] on p "Cancel" at bounding box center [610, 238] width 36 height 11
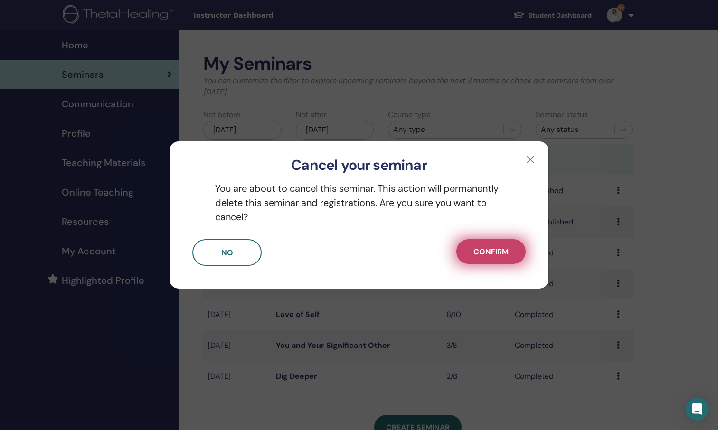
click at [490, 255] on span "Confirm" at bounding box center [490, 252] width 35 height 10
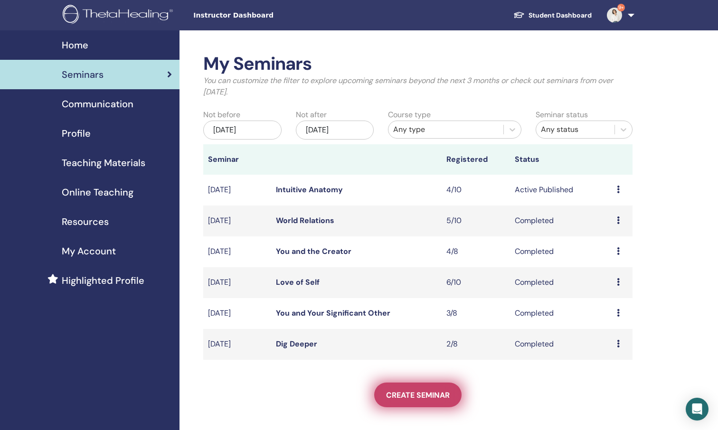
click at [414, 395] on span "Create seminar" at bounding box center [418, 395] width 64 height 10
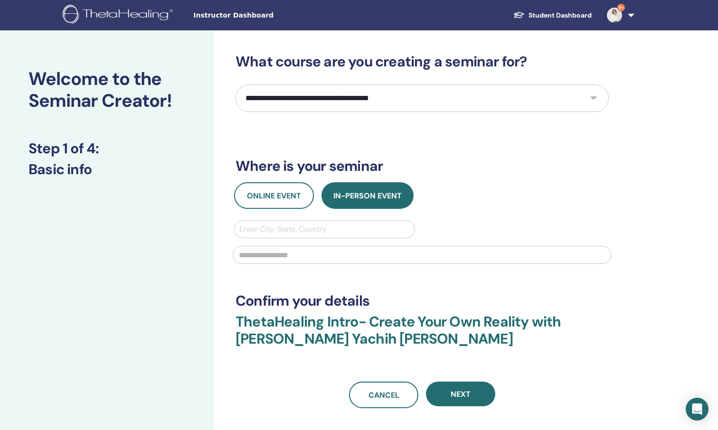
select select "**"
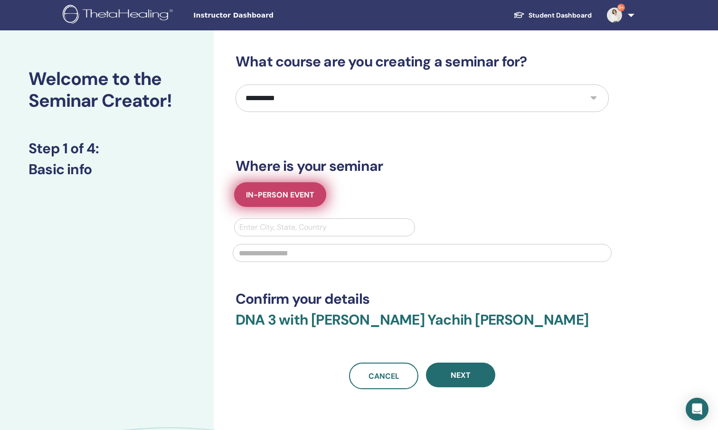
click at [300, 199] on span "In-Person Event" at bounding box center [280, 195] width 68 height 10
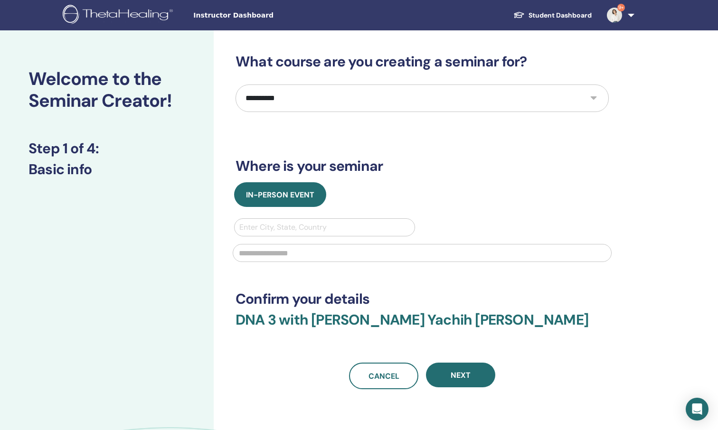
click at [425, 192] on div "In-Person Event" at bounding box center [422, 194] width 388 height 25
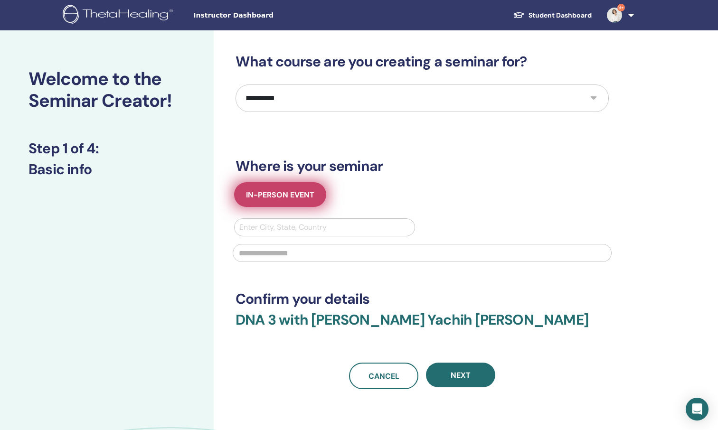
click at [305, 192] on span "In-Person Event" at bounding box center [280, 195] width 68 height 10
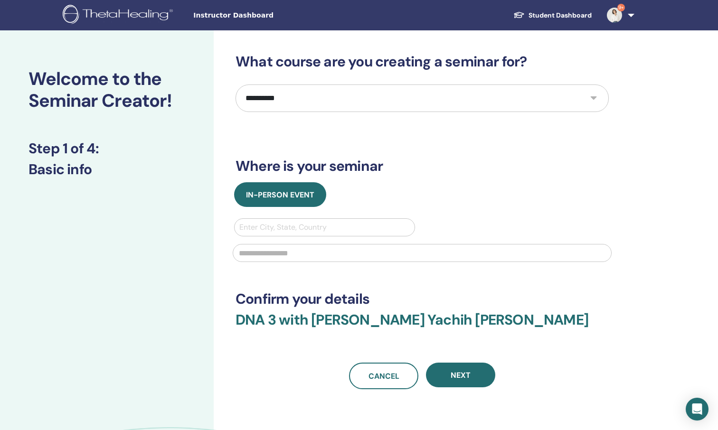
click at [617, 18] on img at bounding box center [614, 15] width 15 height 15
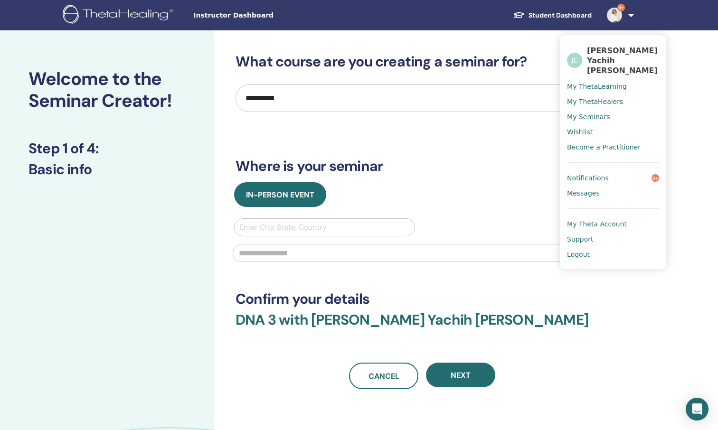
click at [608, 82] on span "My ThetaLearning" at bounding box center [597, 86] width 60 height 9
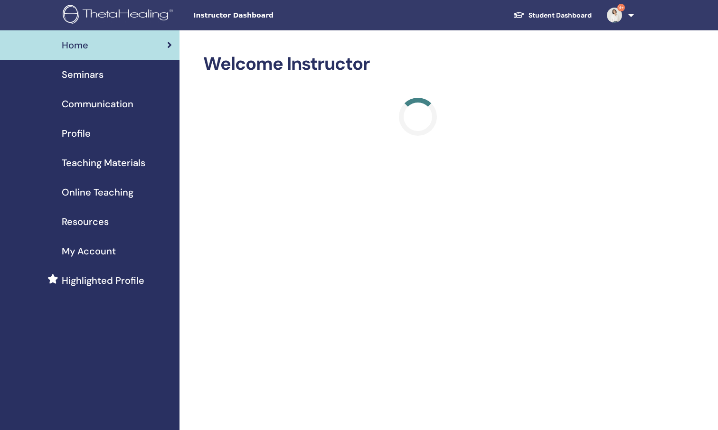
click at [615, 17] on img at bounding box center [614, 15] width 15 height 15
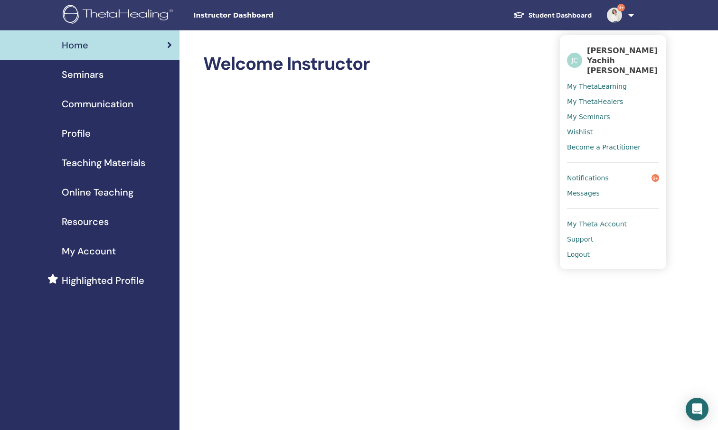
click at [105, 196] on span "Online Teaching" at bounding box center [98, 192] width 72 height 14
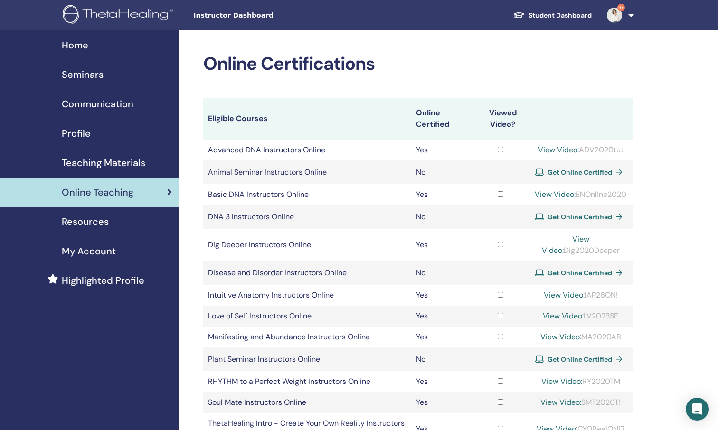
click at [264, 228] on td "DNA 3 Instructors Online" at bounding box center [307, 217] width 208 height 24
click at [558, 221] on span "Get Online Certified" at bounding box center [580, 217] width 65 height 9
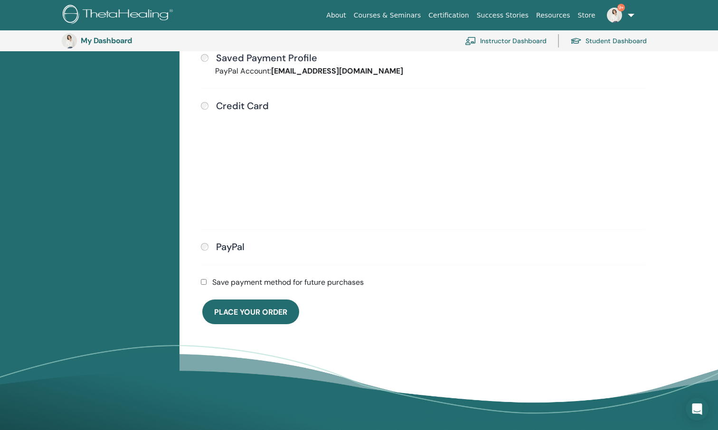
scroll to position [291, 0]
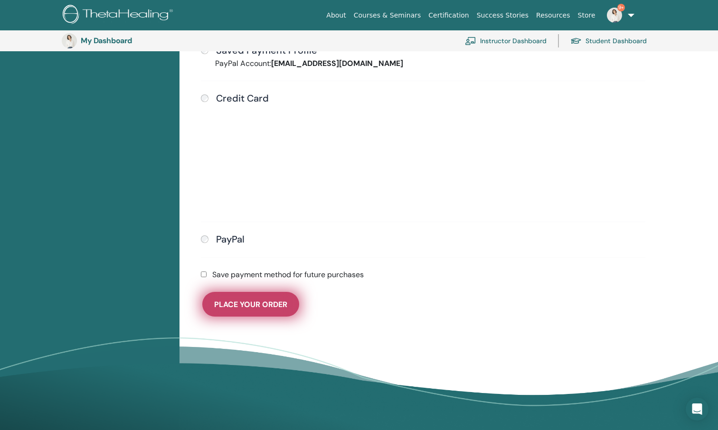
click at [236, 306] on span "Place Your Order" at bounding box center [250, 305] width 73 height 10
